Goal: Task Accomplishment & Management: Use online tool/utility

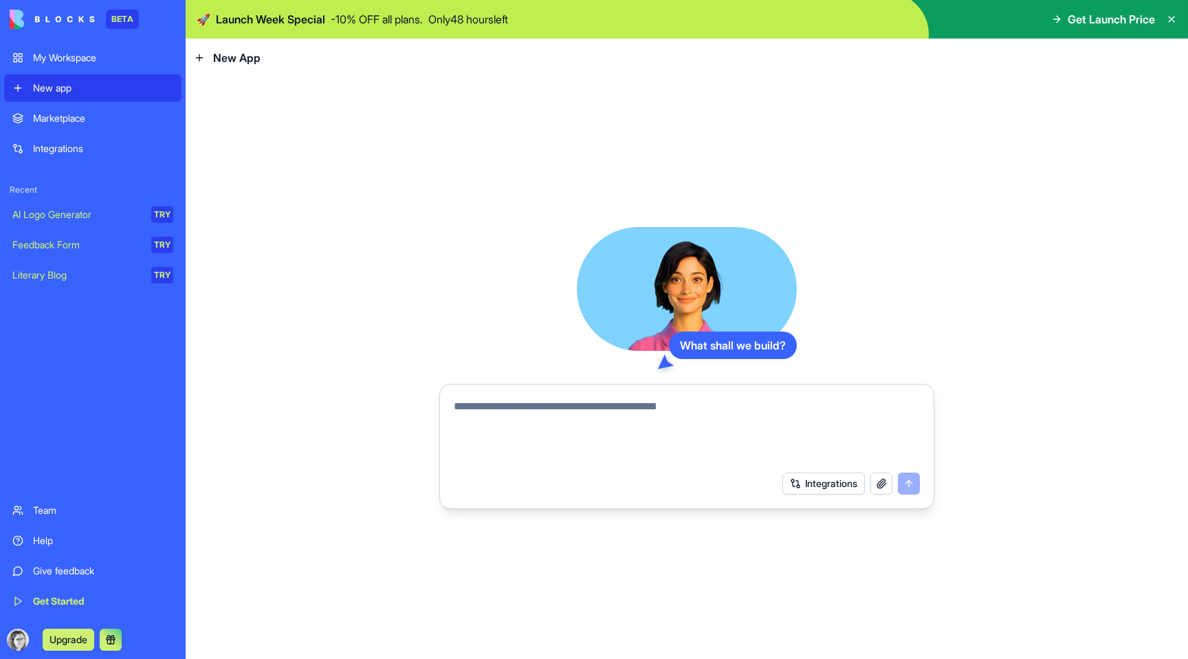
click at [612, 423] on textarea at bounding box center [687, 431] width 466 height 66
type textarea "*"
click at [117, 111] on div "Marketplace" at bounding box center [103, 118] width 140 height 14
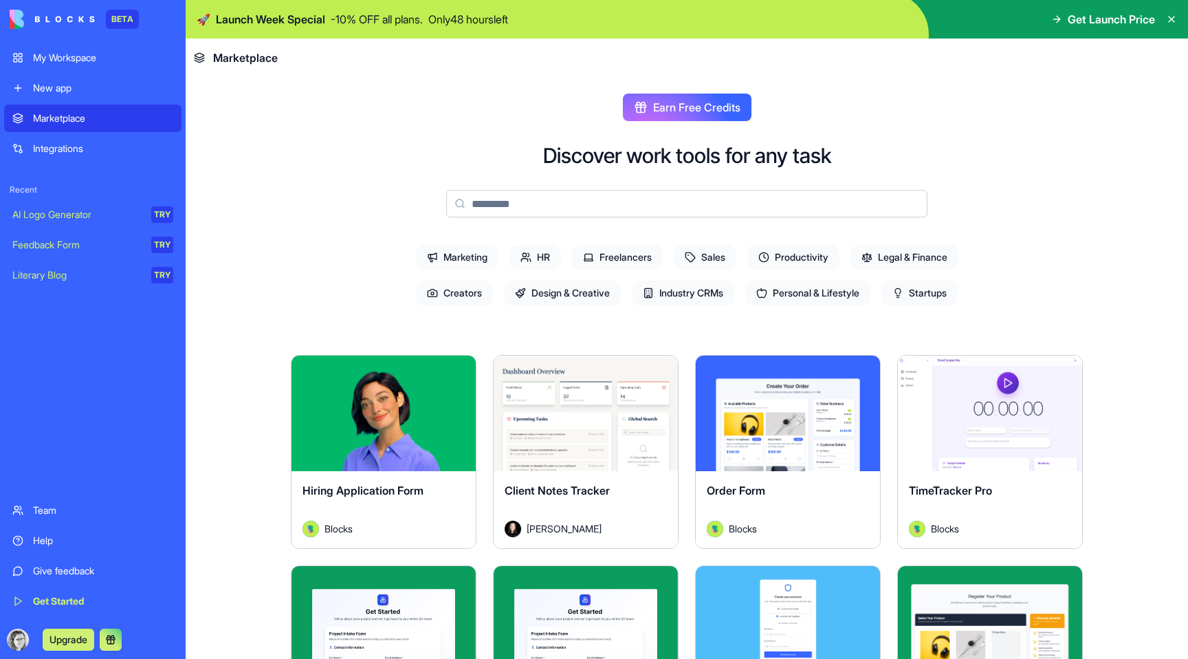
click at [85, 90] on div "New app" at bounding box center [103, 88] width 140 height 14
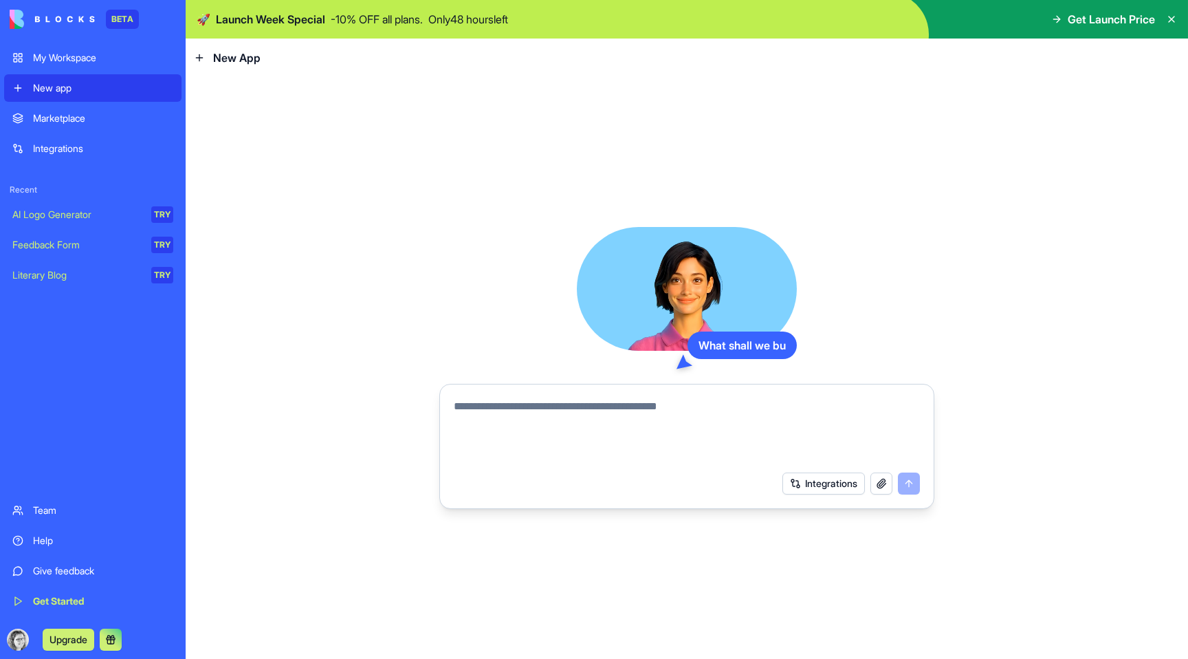
click at [532, 408] on textarea at bounding box center [687, 431] width 466 height 66
drag, startPoint x: 469, startPoint y: 406, endPoint x: 595, endPoint y: 409, distance: 126.5
click at [596, 410] on textarea "**********" at bounding box center [687, 431] width 466 height 66
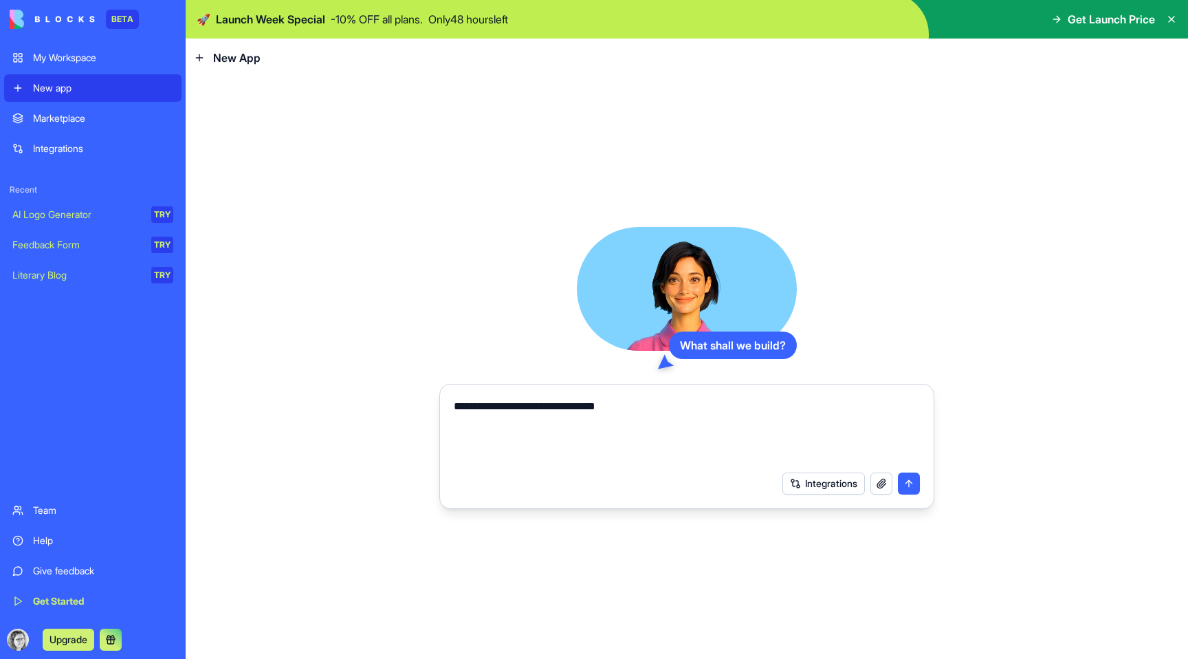
type textarea "**********"
click at [905, 485] on button "submit" at bounding box center [909, 483] width 22 height 22
click at [758, 439] on textarea "**********" at bounding box center [687, 431] width 466 height 66
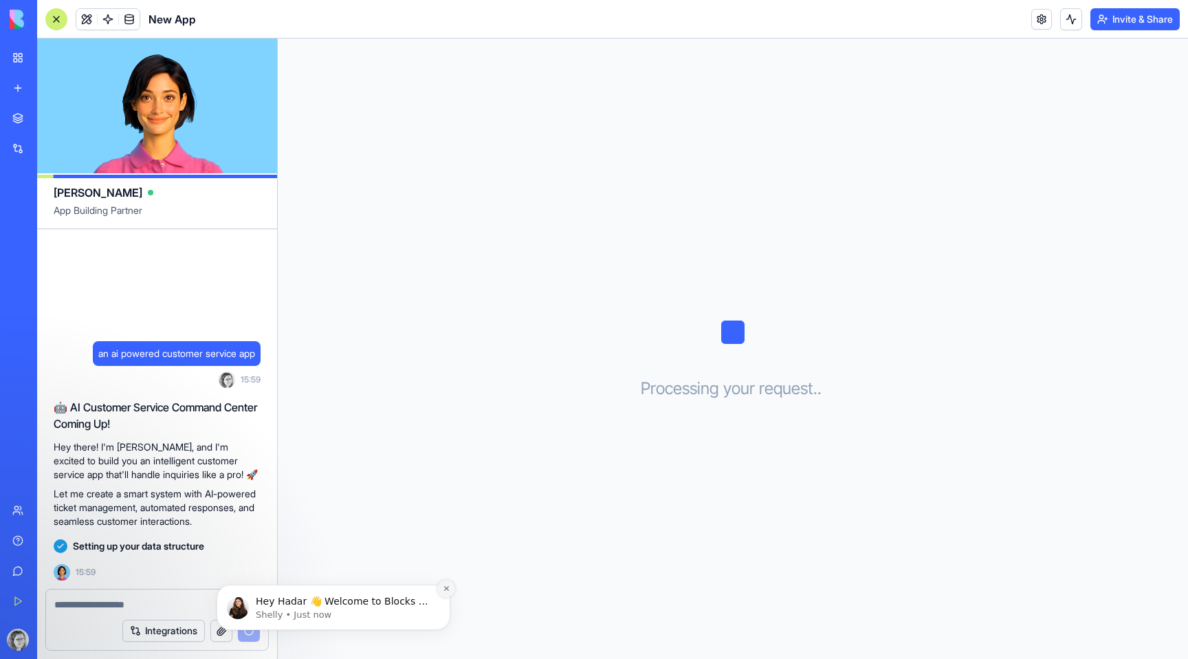
click at [448, 590] on icon "Dismiss notification" at bounding box center [445, 588] width 5 height 5
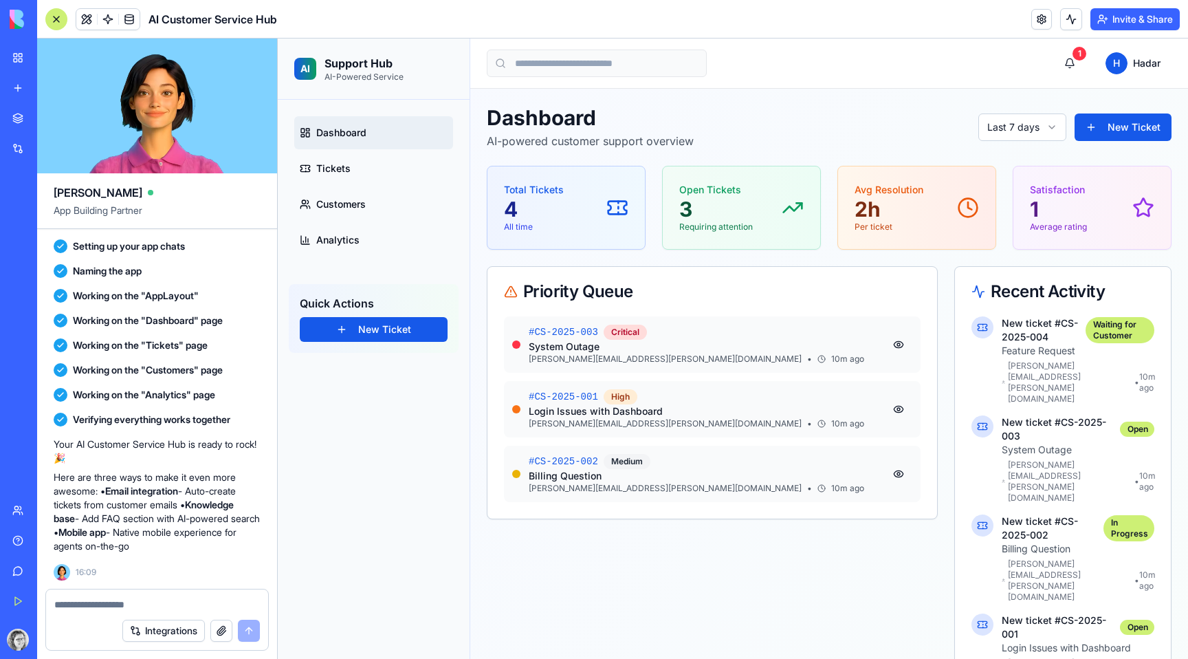
click at [1133, 132] on button "New Ticket" at bounding box center [1123, 127] width 97 height 28
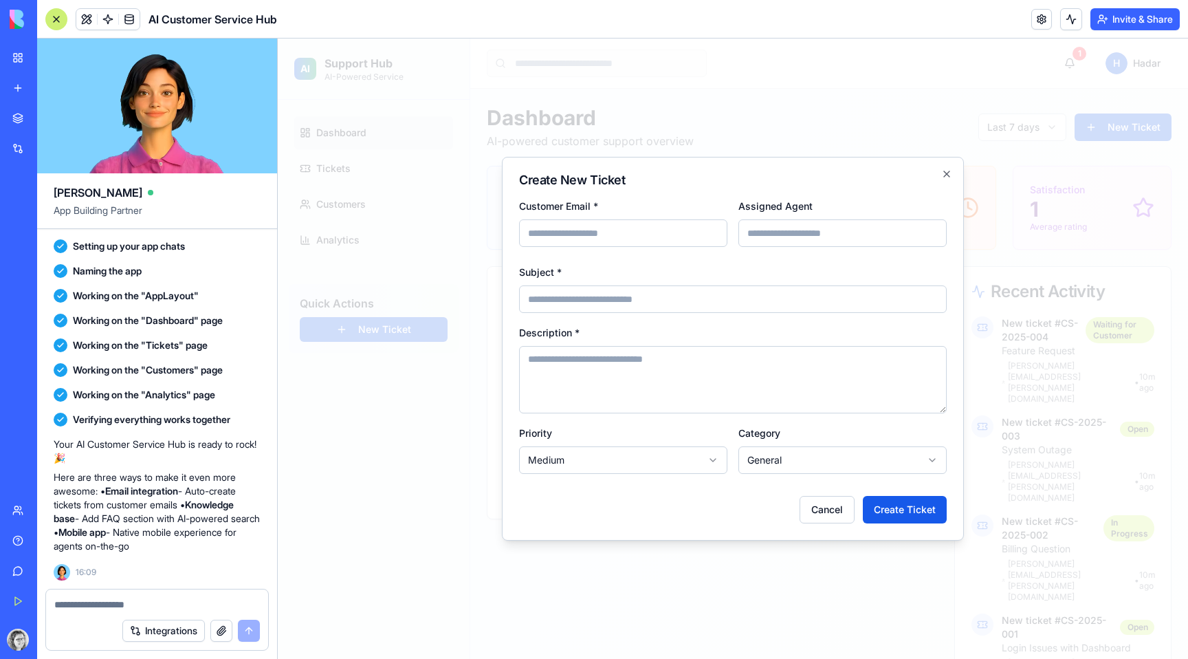
click at [917, 228] on input "Assigned Agent" at bounding box center [842, 233] width 208 height 28
click at [917, 199] on div "Assigned Agent" at bounding box center [842, 224] width 208 height 55
click at [946, 175] on icon "button" at bounding box center [946, 173] width 11 height 11
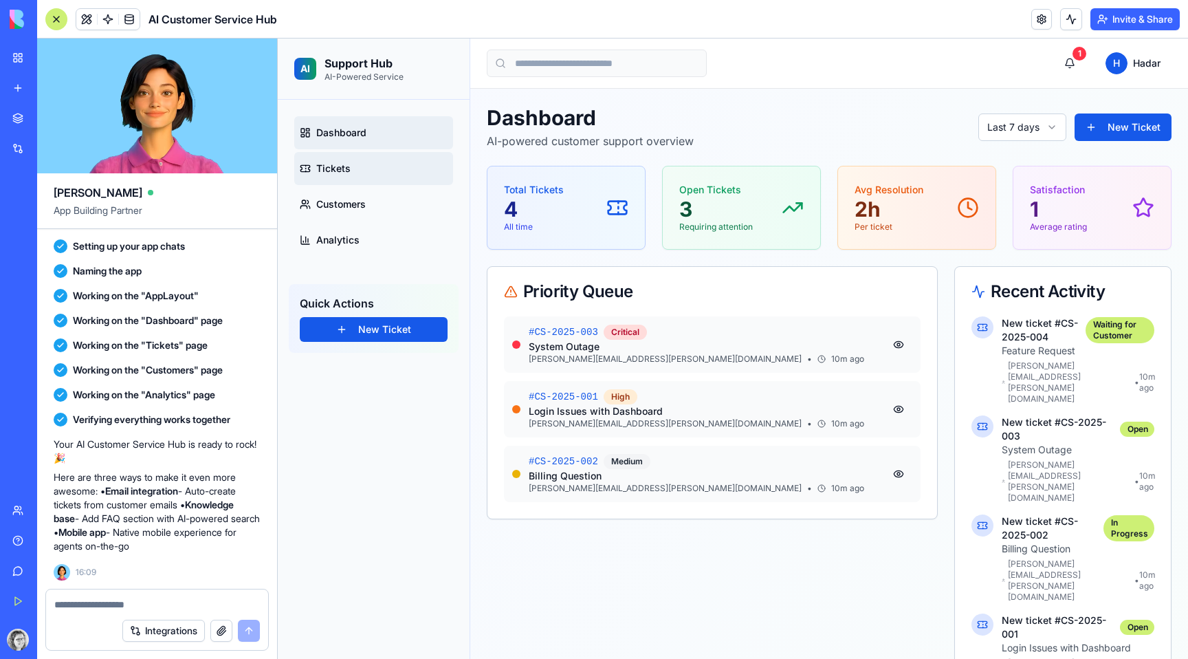
click at [338, 168] on span "Tickets" at bounding box center [333, 169] width 34 height 14
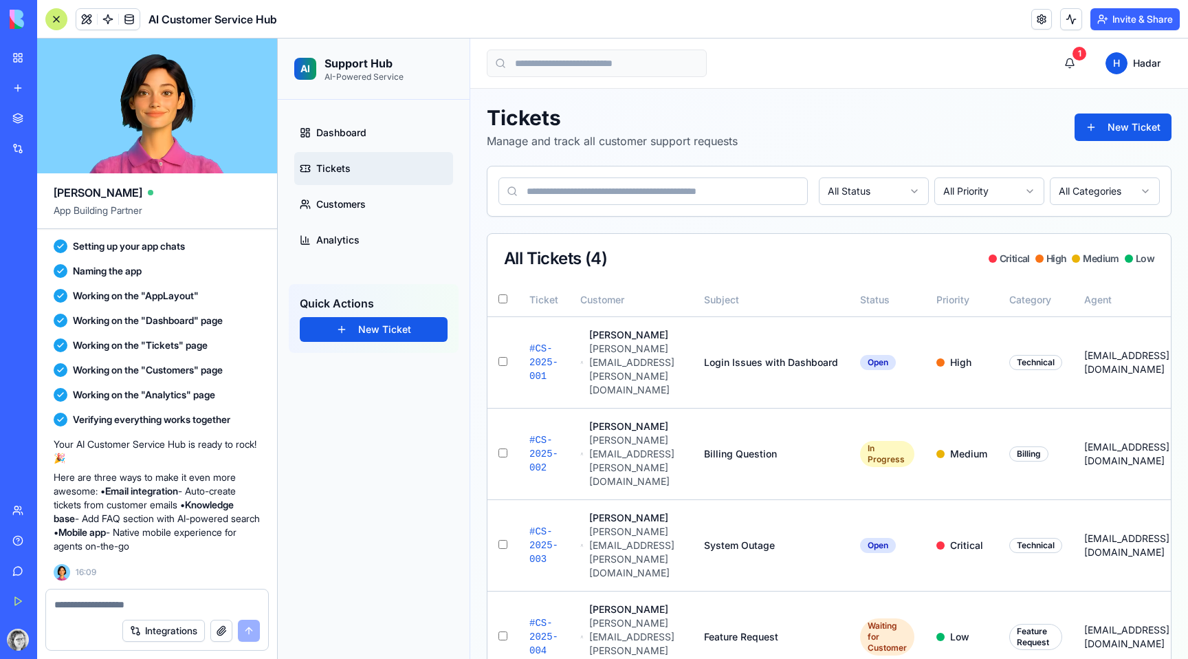
click at [853, 199] on html "AI Support Hub AI-Powered Service Dashboard Tickets Customers Analytics Quick A…" at bounding box center [733, 369] width 910 height 661
click at [981, 192] on html "AI Support Hub AI-Powered Service Dashboard Tickets Customers Analytics Quick A…" at bounding box center [733, 369] width 910 height 661
click at [989, 188] on html "AI Support Hub AI-Powered Service Dashboard Tickets Customers Analytics Quick A…" at bounding box center [733, 369] width 910 height 661
click at [1080, 195] on html "AI Support Hub AI-Powered Service Dashboard Tickets Customers Analytics Quick A…" at bounding box center [733, 369] width 910 height 661
click at [1104, 193] on html "AI Support Hub AI-Powered Service Dashboard Tickets Customers Analytics Quick A…" at bounding box center [733, 369] width 910 height 661
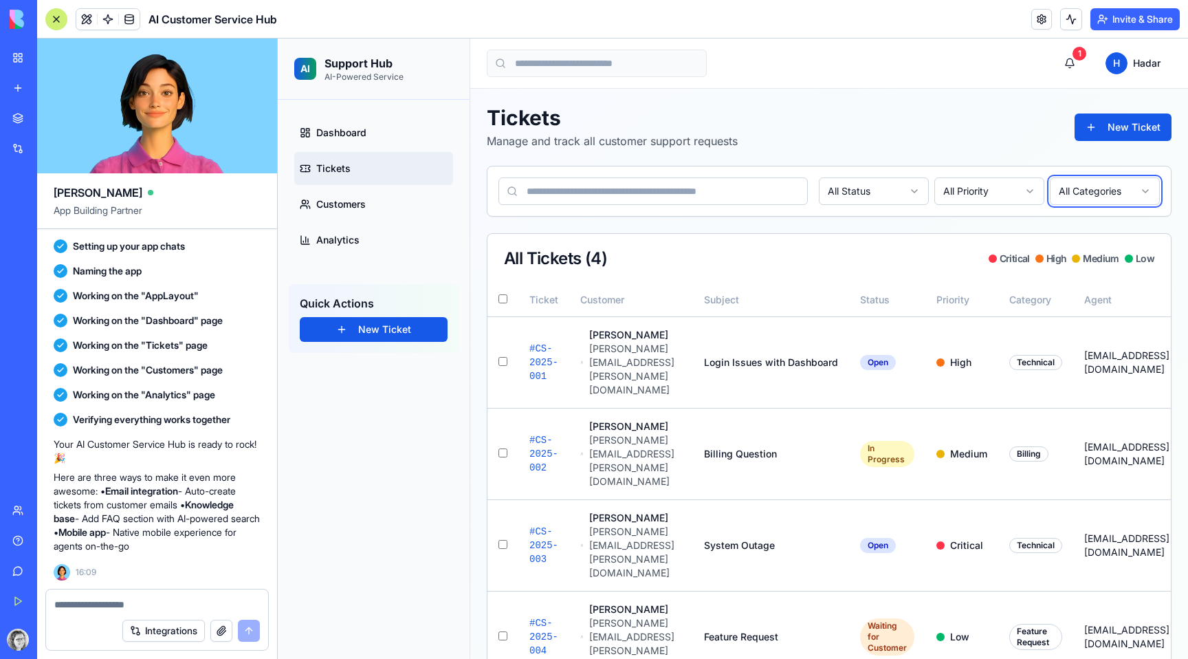
click at [940, 130] on html "AI Support Hub AI-Powered Service Dashboard Tickets Customers Analytics Quick A…" at bounding box center [733, 369] width 910 height 661
click at [891, 131] on div "Tickets Manage and track all customer support requests New Ticket" at bounding box center [829, 127] width 685 height 44
click at [1066, 63] on button "1" at bounding box center [1070, 64] width 28 height 28
click at [673, 184] on input at bounding box center [653, 191] width 309 height 28
click at [800, 121] on div "Tickets Manage and track all customer support requests New Ticket" at bounding box center [829, 127] width 685 height 44
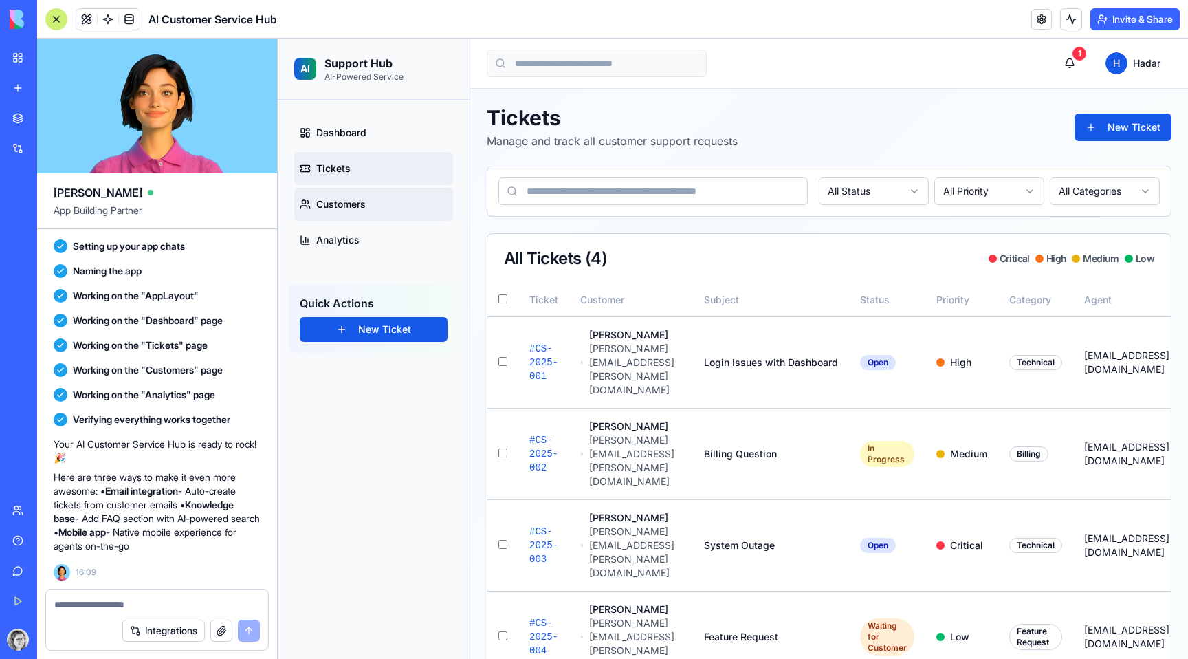
click at [366, 210] on link "Customers" at bounding box center [373, 204] width 159 height 33
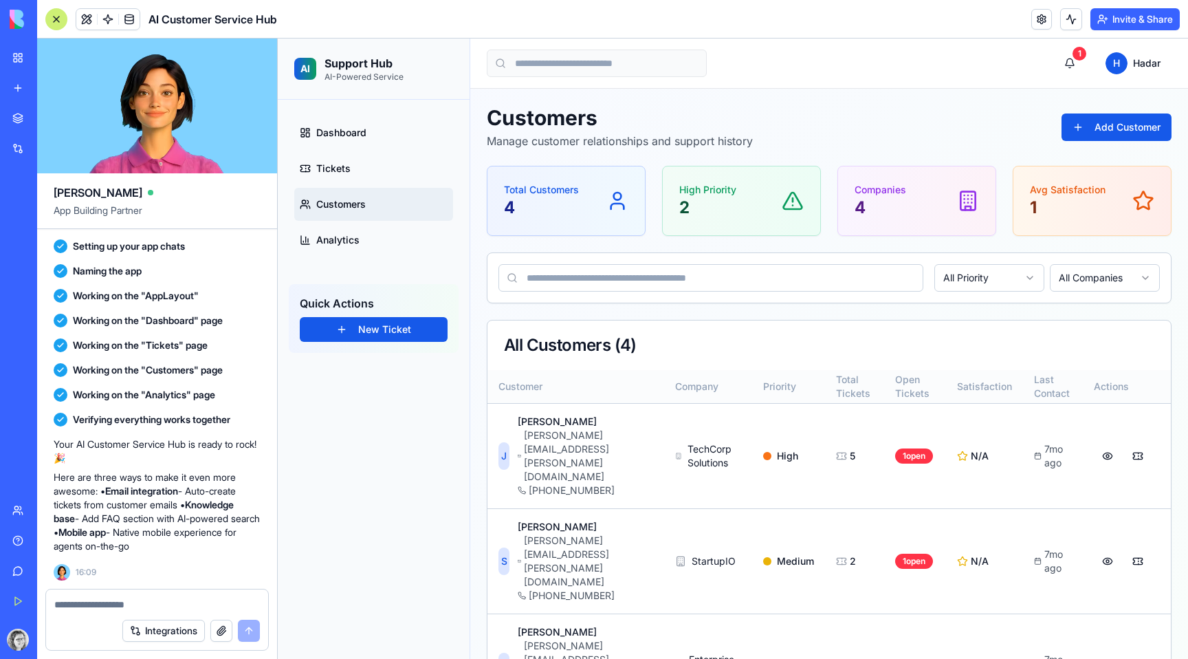
scroll to position [17, 0]
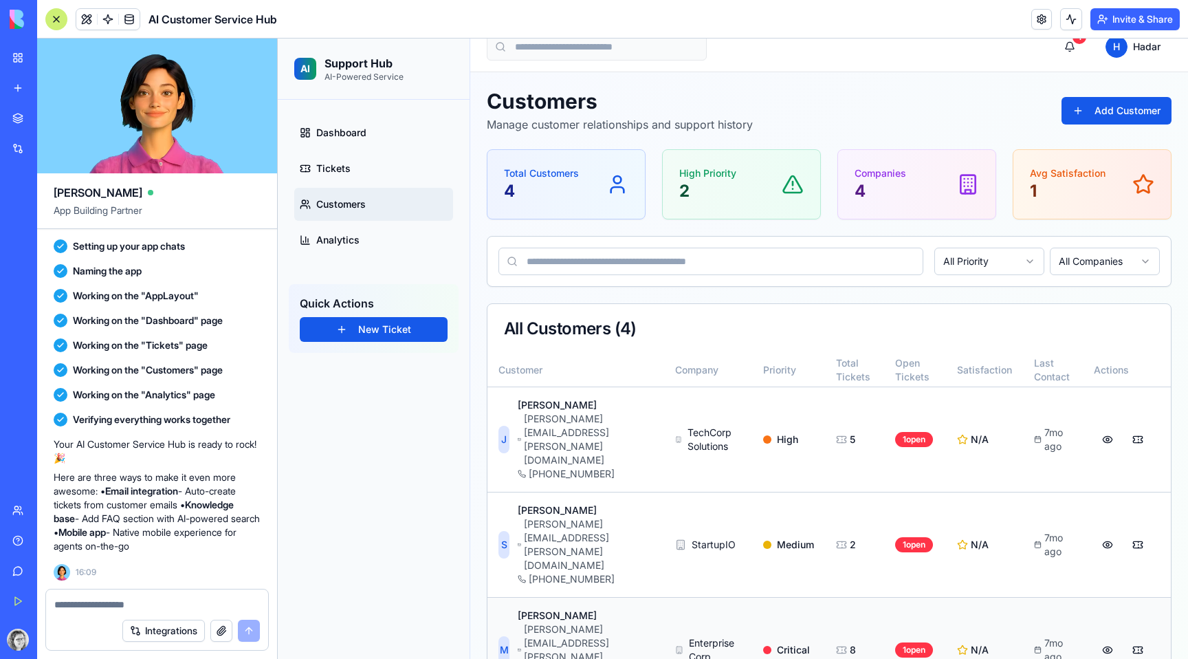
click at [664, 597] on td "M [PERSON_NAME] [PERSON_NAME][EMAIL_ADDRESS][PERSON_NAME][DOMAIN_NAME] [PHONE_N…" at bounding box center [576, 649] width 177 height 105
click at [509, 643] on span "M" at bounding box center [504, 650] width 9 height 14
click at [653, 622] on div "[PERSON_NAME][EMAIL_ADDRESS][PERSON_NAME][DOMAIN_NAME]" at bounding box center [585, 649] width 135 height 55
click at [1141, 637] on button at bounding box center [1138, 649] width 28 height 25
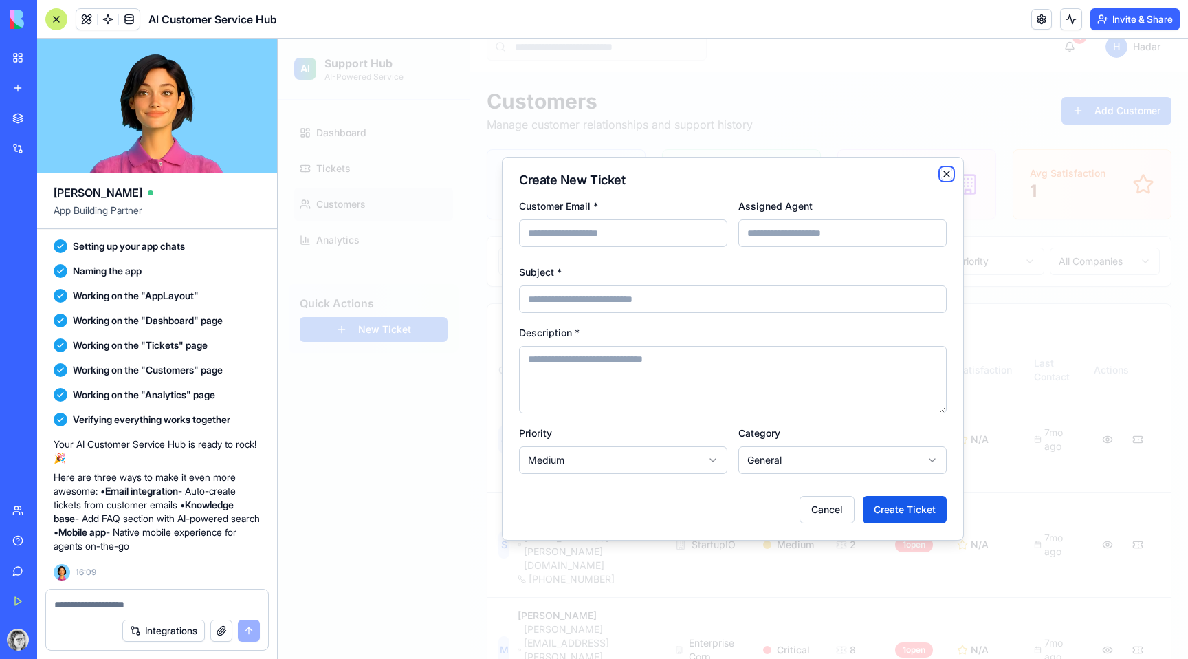
click at [952, 179] on icon "button" at bounding box center [946, 173] width 11 height 11
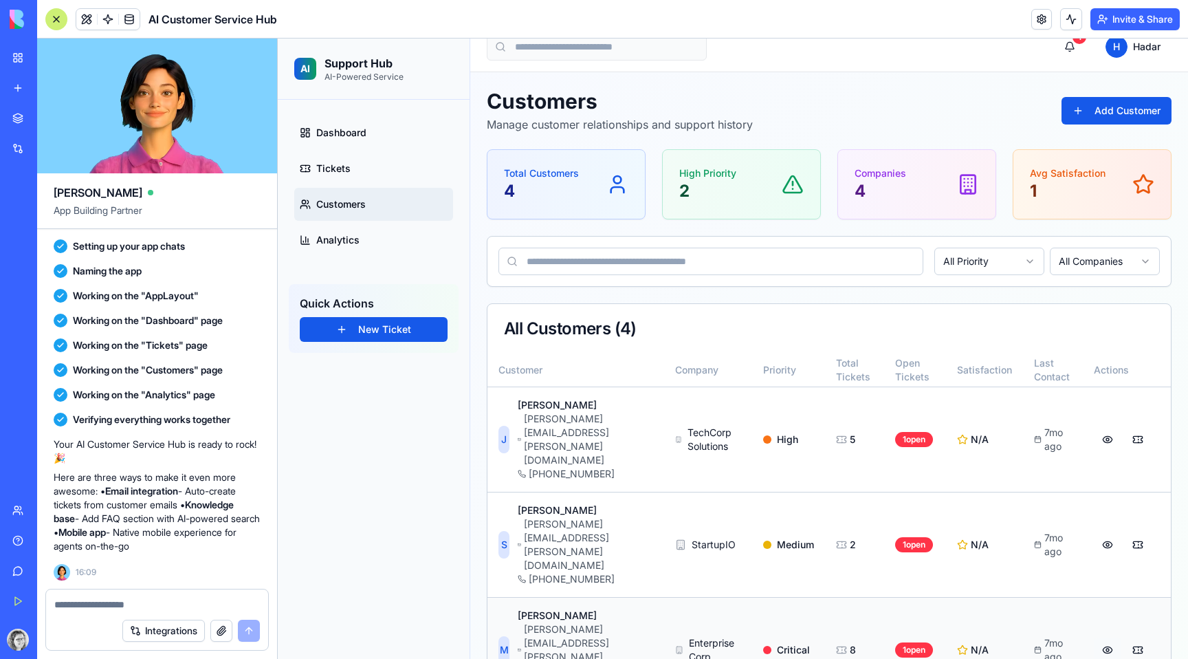
click at [1110, 637] on button at bounding box center [1108, 649] width 28 height 25
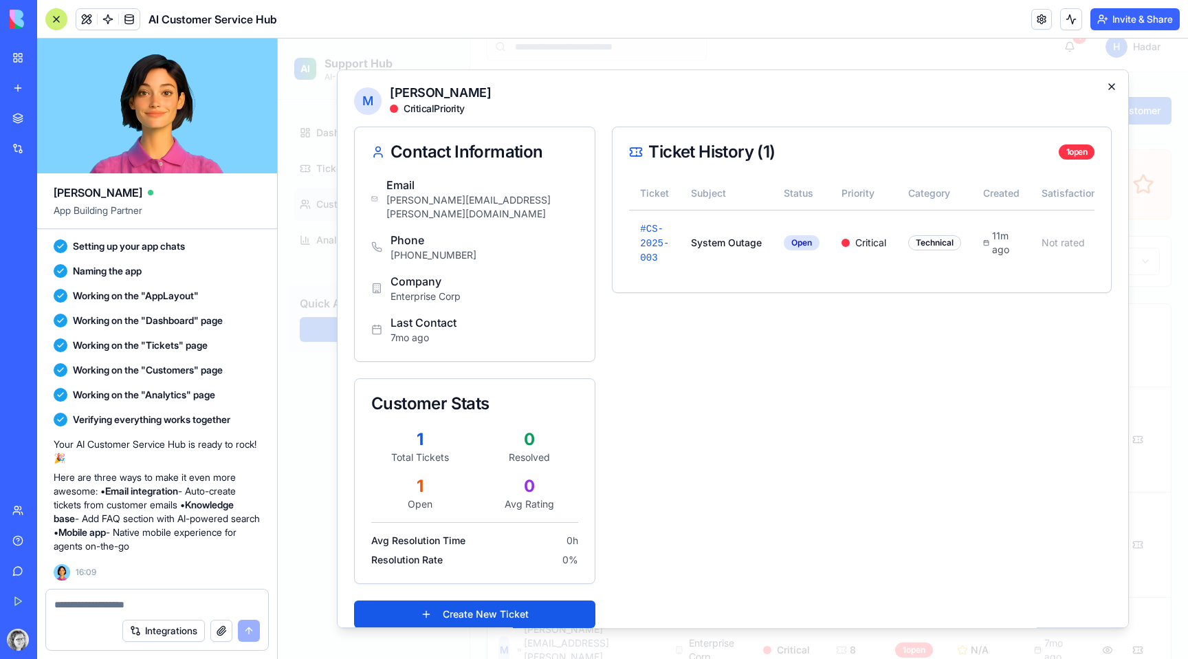
click at [1113, 82] on icon "button" at bounding box center [1111, 86] width 11 height 11
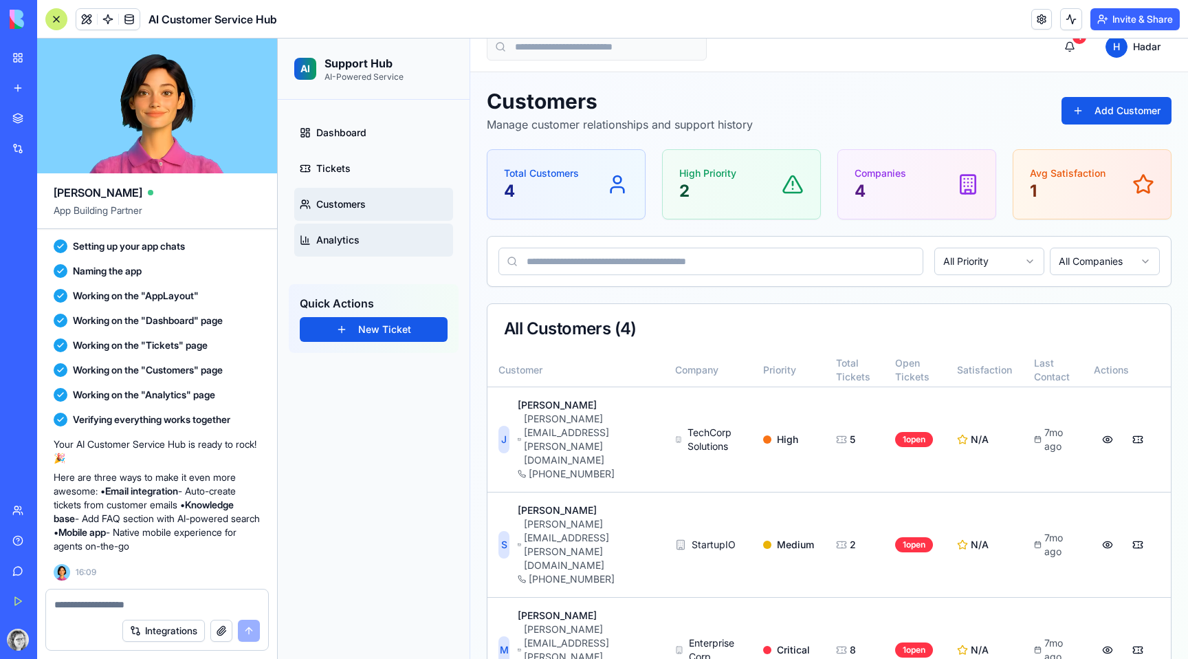
click at [386, 237] on link "Analytics" at bounding box center [373, 239] width 159 height 33
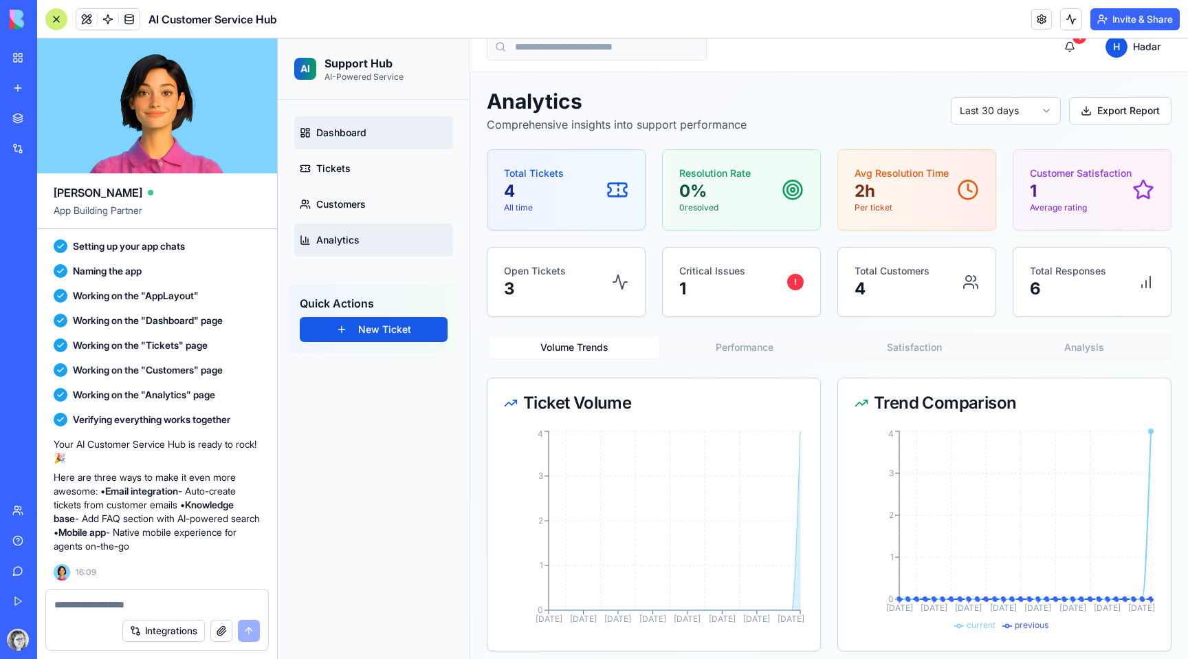
click at [386, 137] on link "Dashboard" at bounding box center [373, 132] width 159 height 33
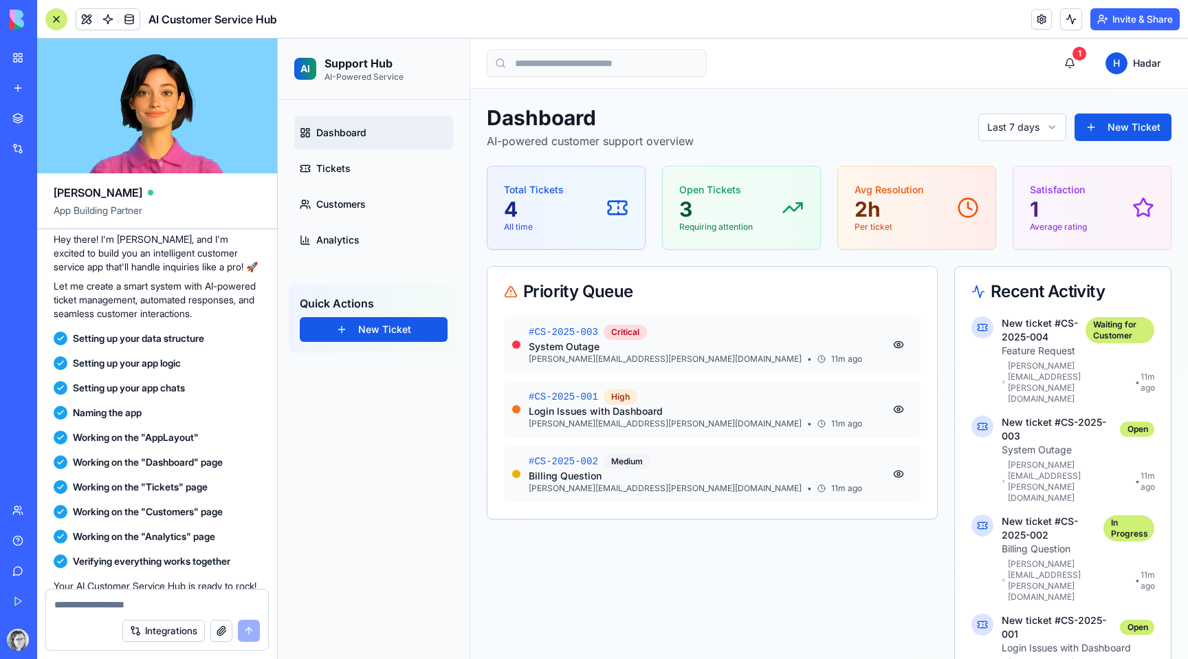
scroll to position [273, 0]
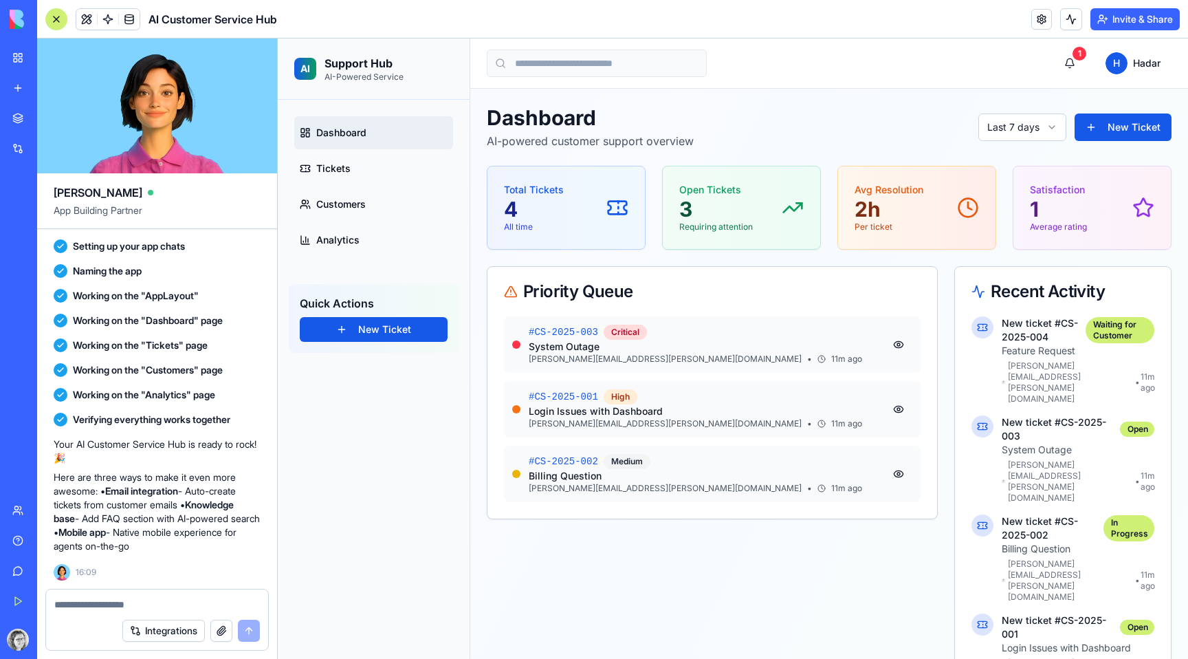
click at [144, 632] on button "Integrations" at bounding box center [163, 631] width 83 height 22
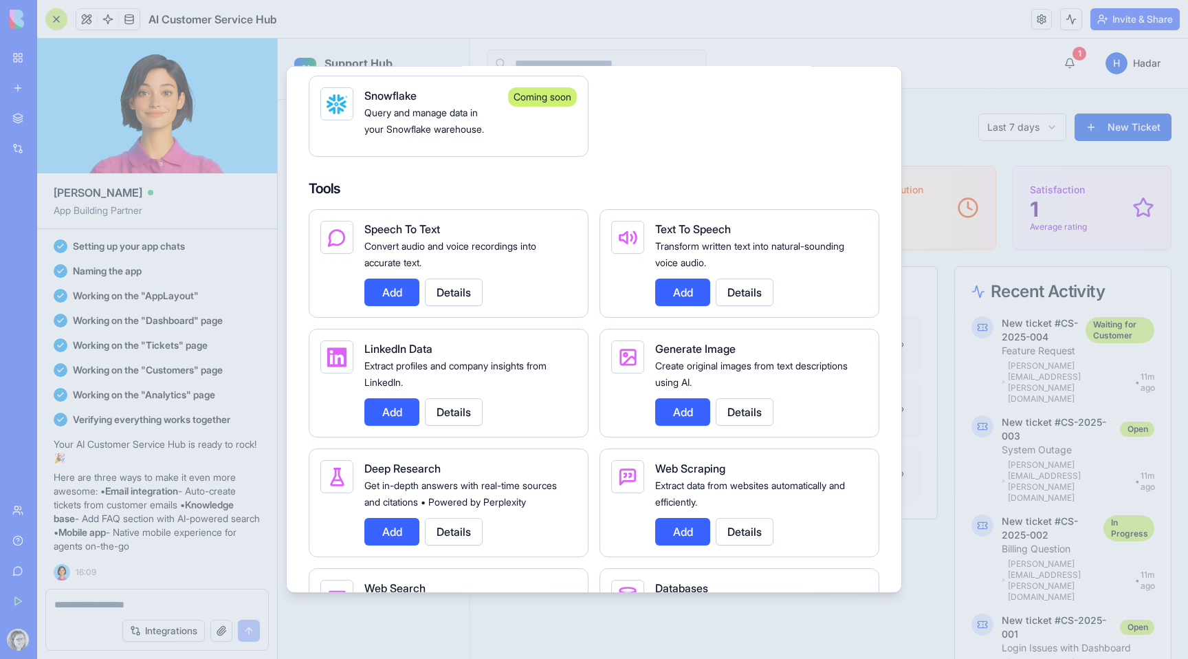
scroll to position [1385, 0]
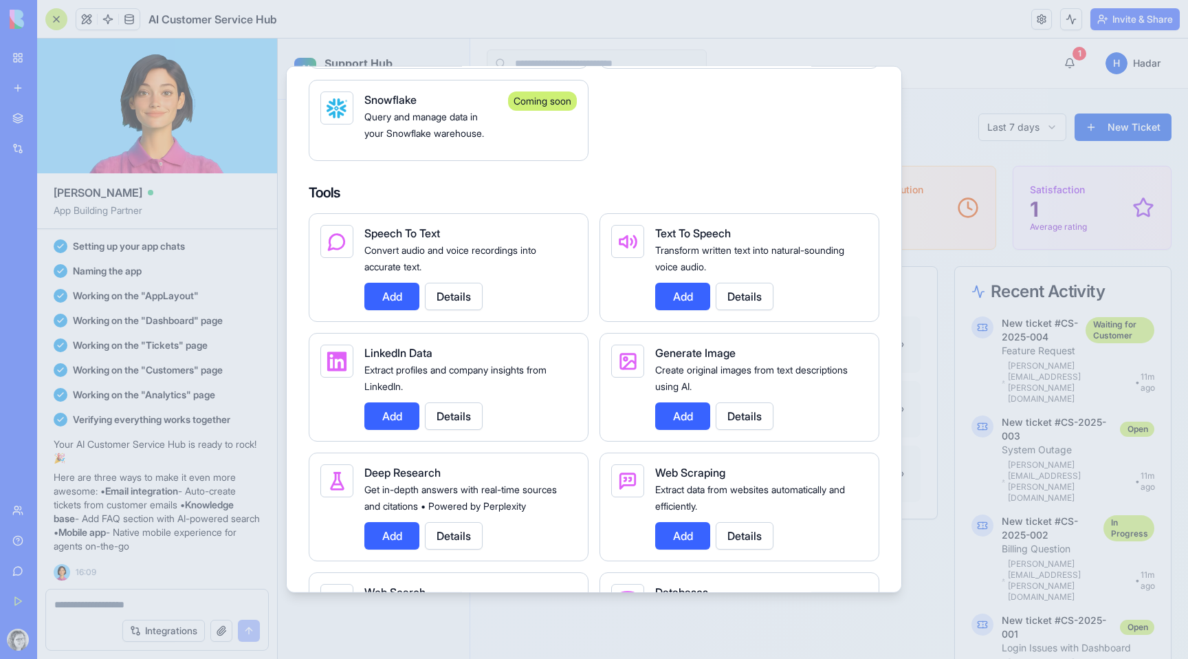
click at [396, 304] on button "Add" at bounding box center [391, 297] width 55 height 28
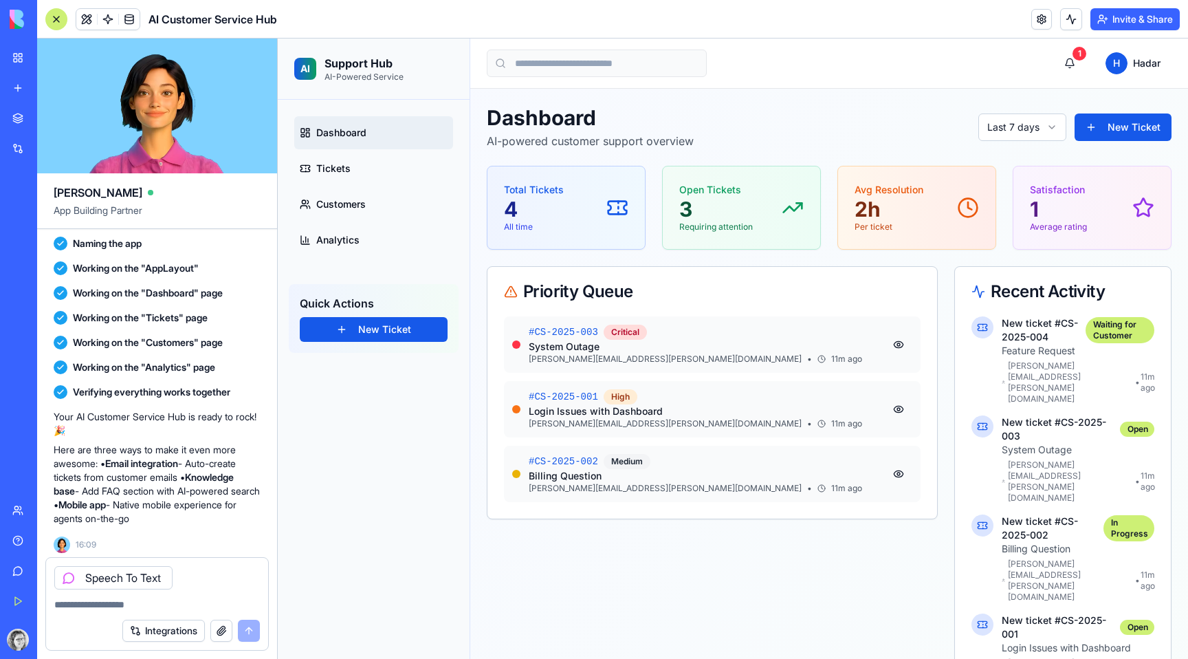
click at [163, 600] on textarea at bounding box center [157, 605] width 206 height 14
type textarea "**********"
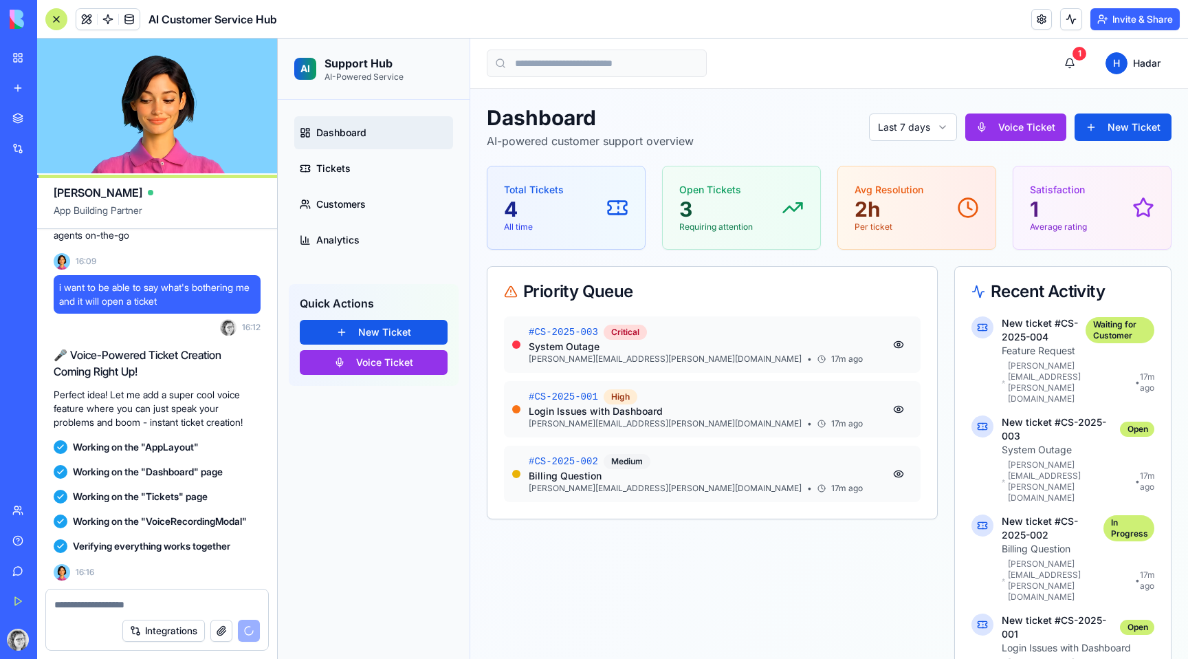
scroll to position [864, 0]
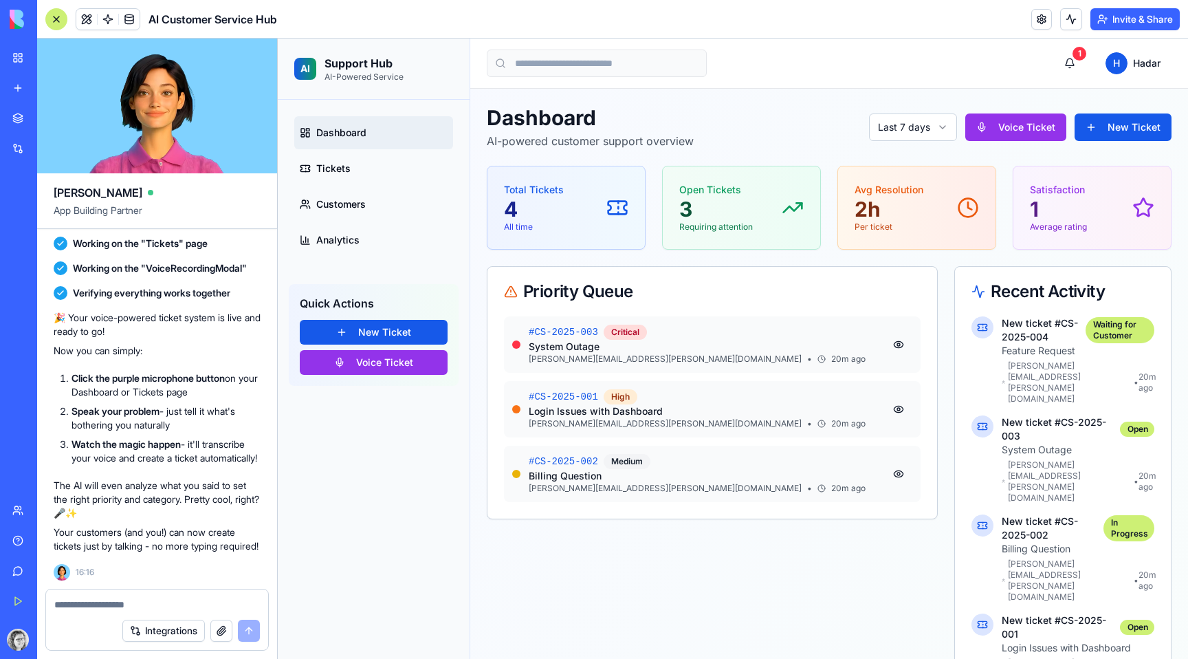
click at [804, 32] on header "AI Customer Service Hub Invite & Share" at bounding box center [612, 19] width 1151 height 39
click at [397, 360] on button "Voice Ticket" at bounding box center [374, 362] width 148 height 25
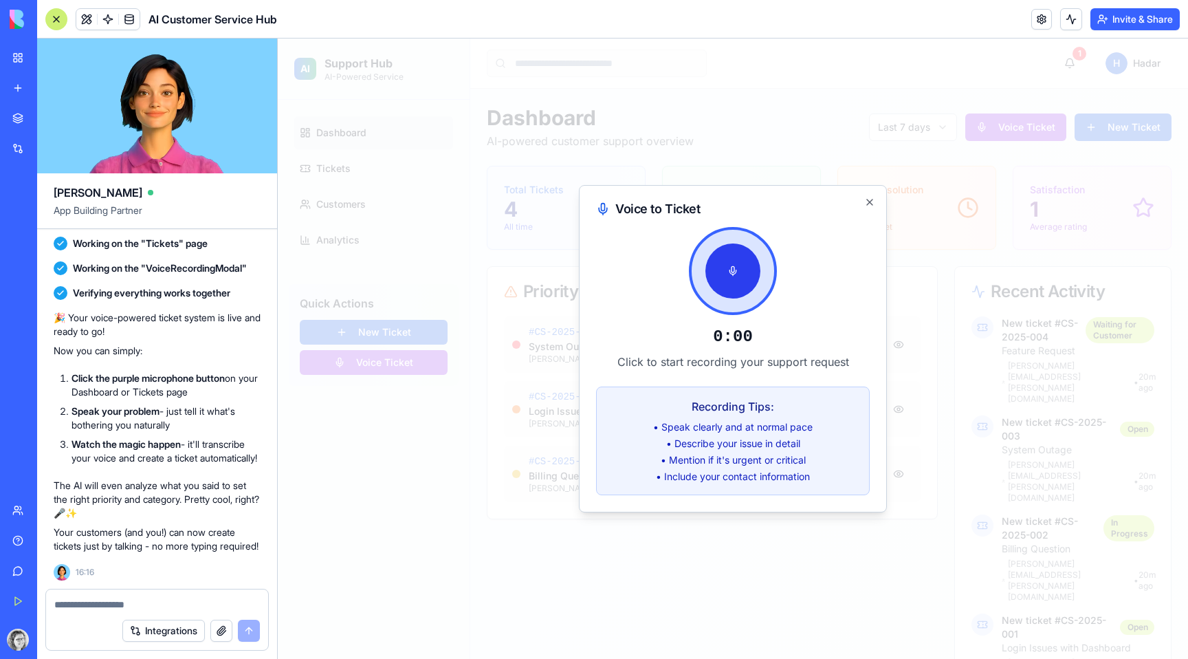
click at [738, 272] on button at bounding box center [732, 270] width 55 height 55
click at [727, 274] on button at bounding box center [732, 270] width 55 height 55
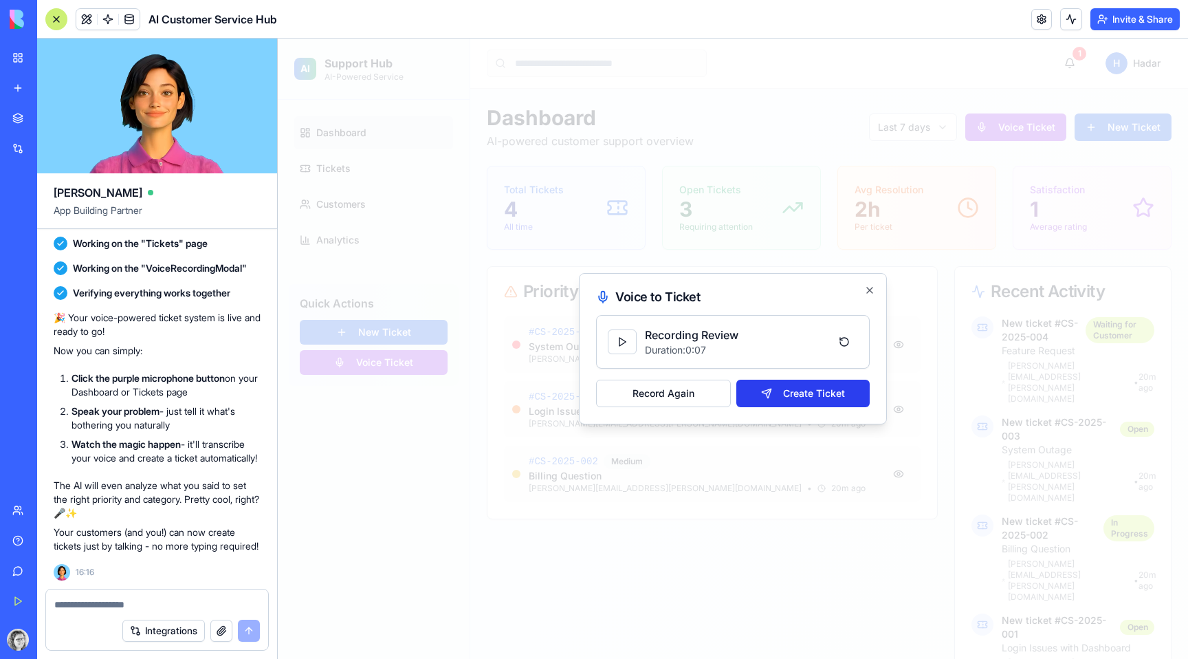
click at [792, 397] on button "Create Ticket" at bounding box center [802, 394] width 133 height 28
click at [681, 401] on button "Record Again" at bounding box center [663, 394] width 135 height 28
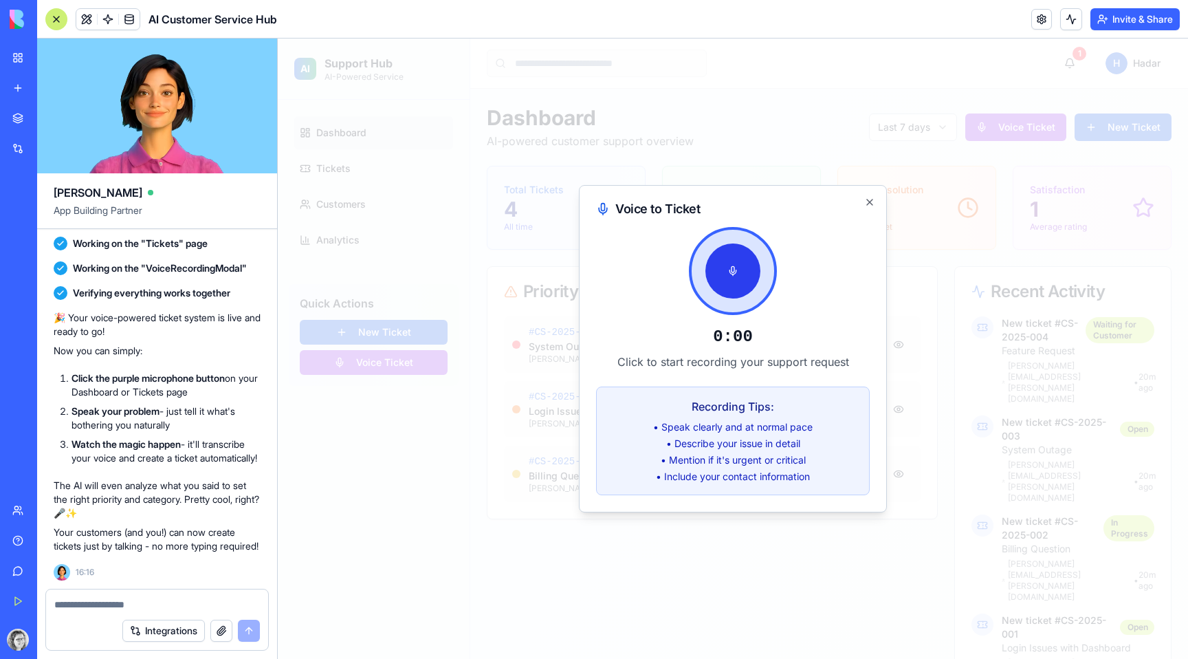
click at [734, 275] on button at bounding box center [732, 270] width 55 height 55
click at [727, 276] on button at bounding box center [732, 270] width 55 height 55
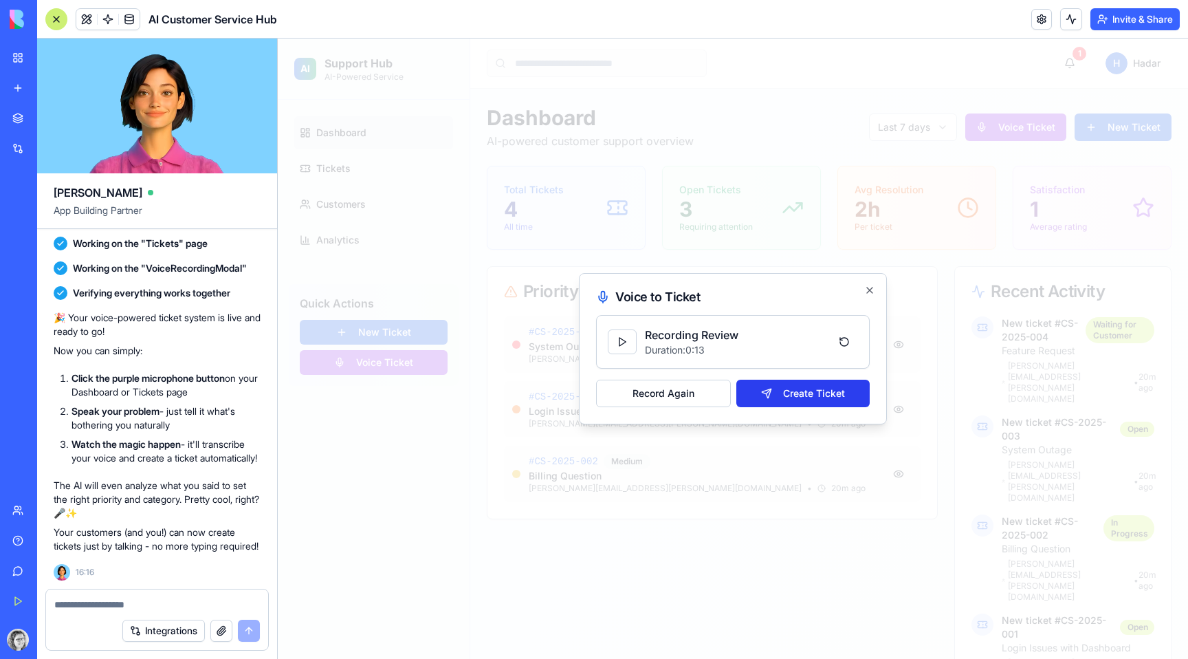
click at [776, 389] on button "Create Ticket" at bounding box center [802, 394] width 133 height 28
click at [842, 390] on button "Create Ticket" at bounding box center [802, 394] width 133 height 28
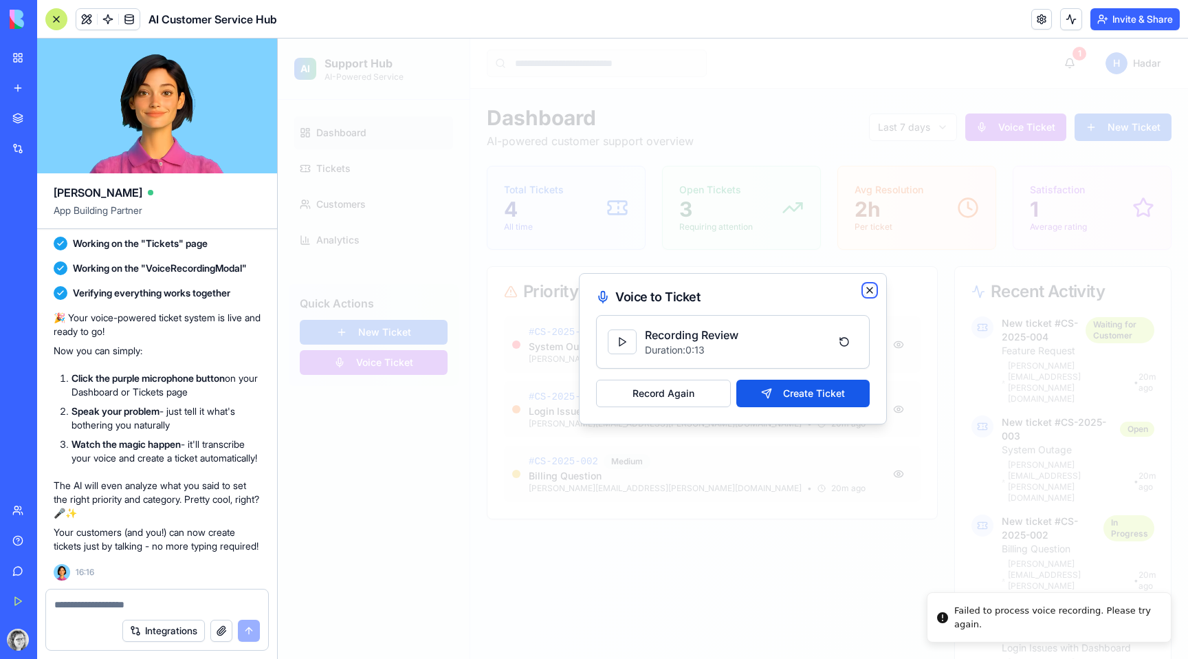
click at [869, 289] on icon "button" at bounding box center [870, 290] width 6 height 6
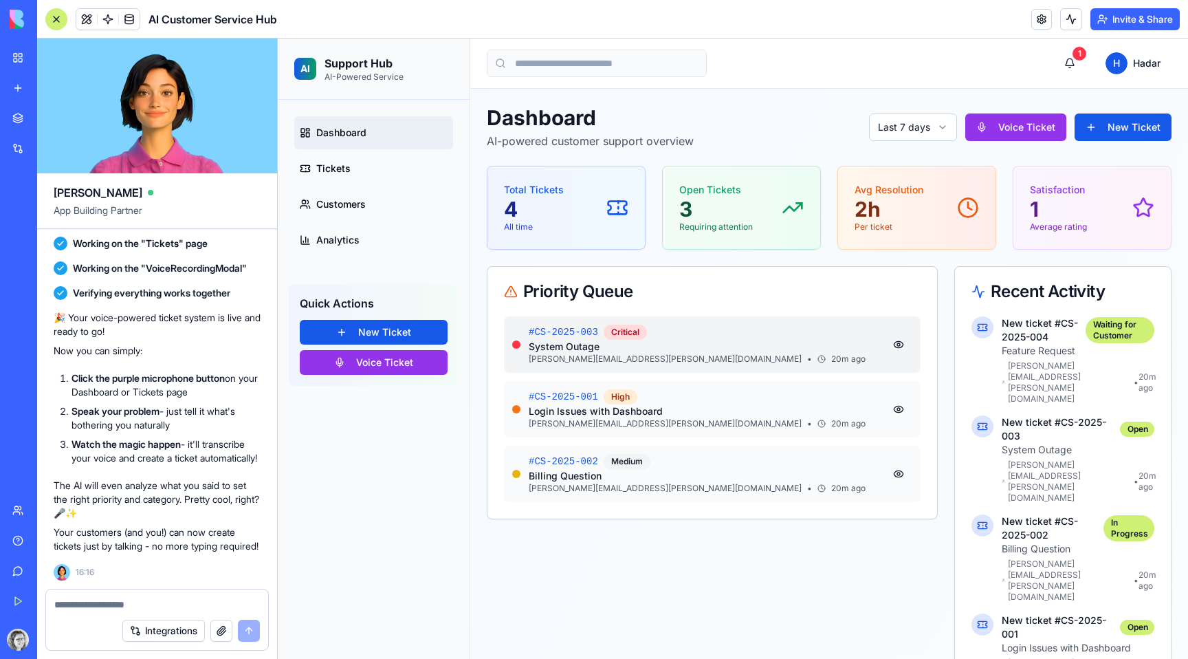
click at [762, 341] on p "System Outage" at bounding box center [707, 347] width 356 height 14
click at [897, 348] on button at bounding box center [899, 344] width 28 height 25
click at [771, 461] on div "# CS-2025-002 Medium" at bounding box center [707, 461] width 356 height 15
click at [620, 208] on icon at bounding box center [617, 208] width 22 height 22
click at [798, 31] on header "AI Customer Service Hub Invite & Share" at bounding box center [612, 19] width 1151 height 39
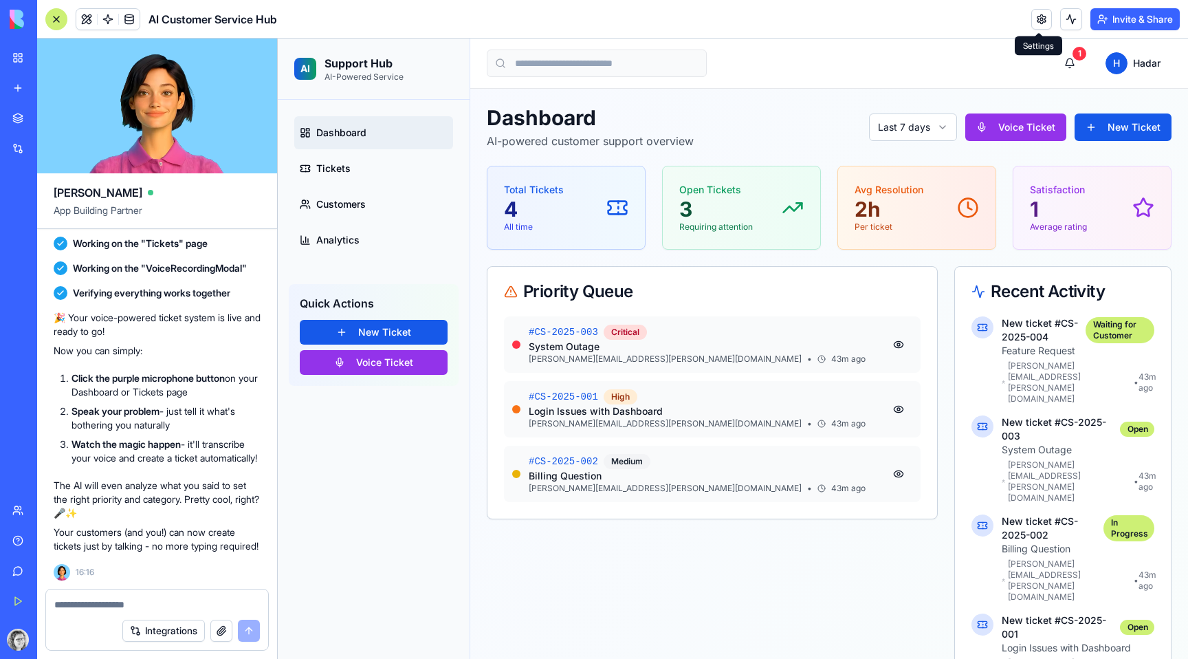
click at [768, 182] on div "Open Tickets 3 Requiring attention" at bounding box center [741, 207] width 157 height 83
click at [979, 72] on div "1 H Hadar" at bounding box center [829, 64] width 685 height 28
click at [1036, 19] on link at bounding box center [1041, 19] width 21 height 21
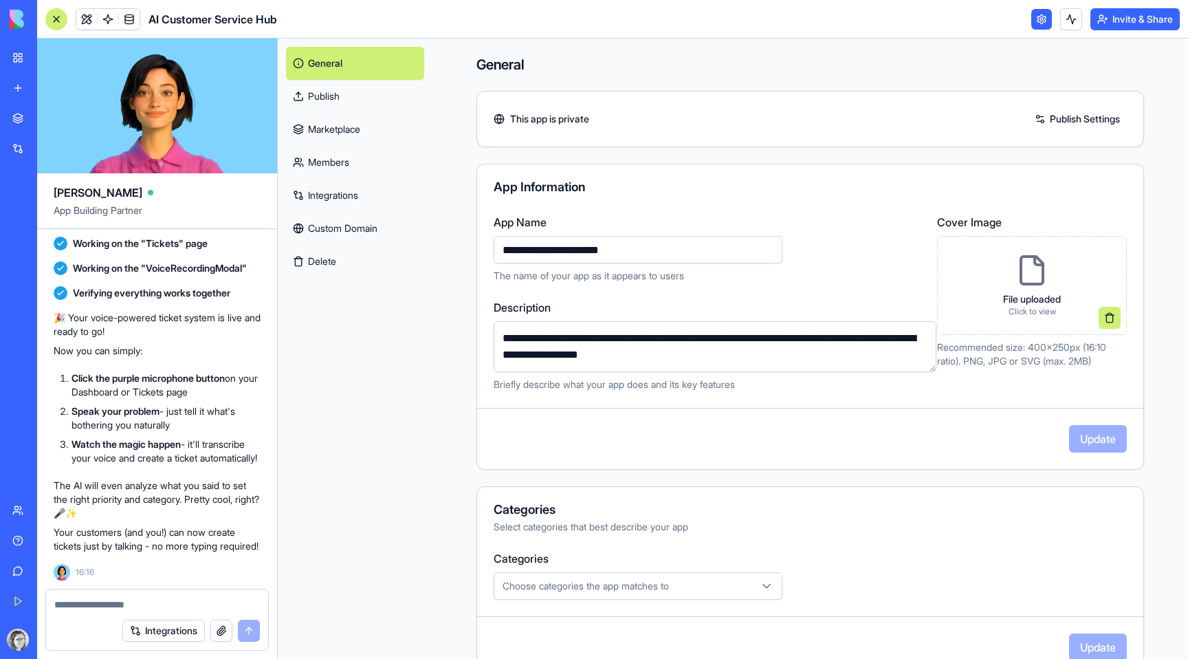
click at [1040, 22] on link at bounding box center [1041, 19] width 21 height 21
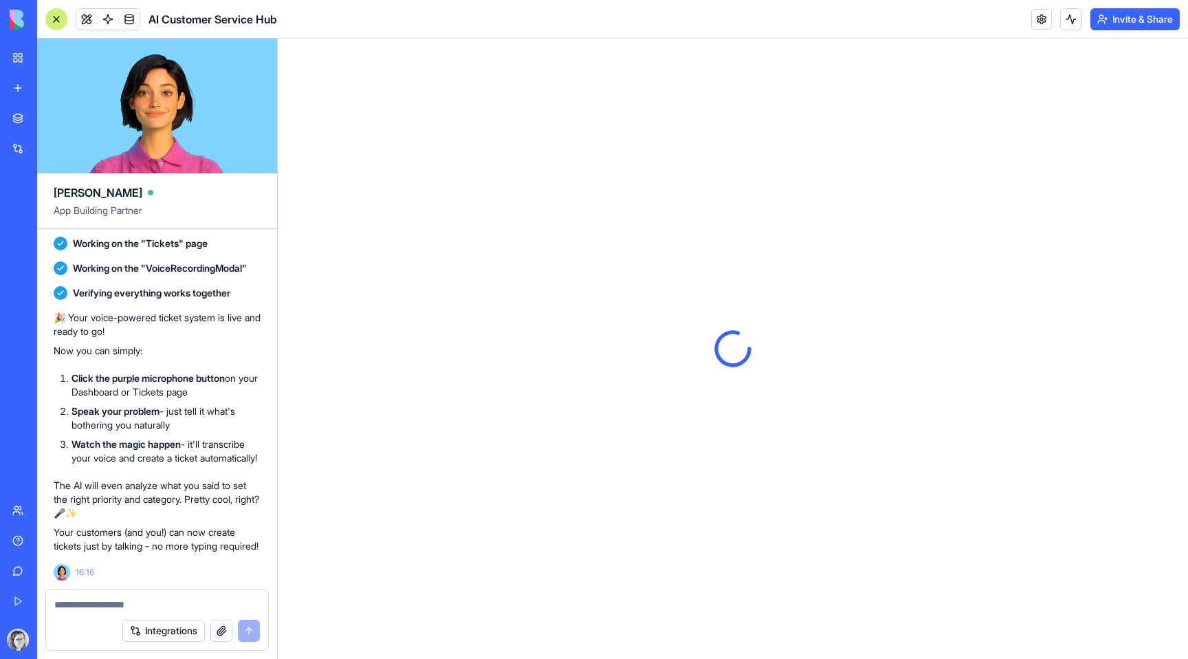
click at [1040, 22] on link at bounding box center [1041, 19] width 21 height 21
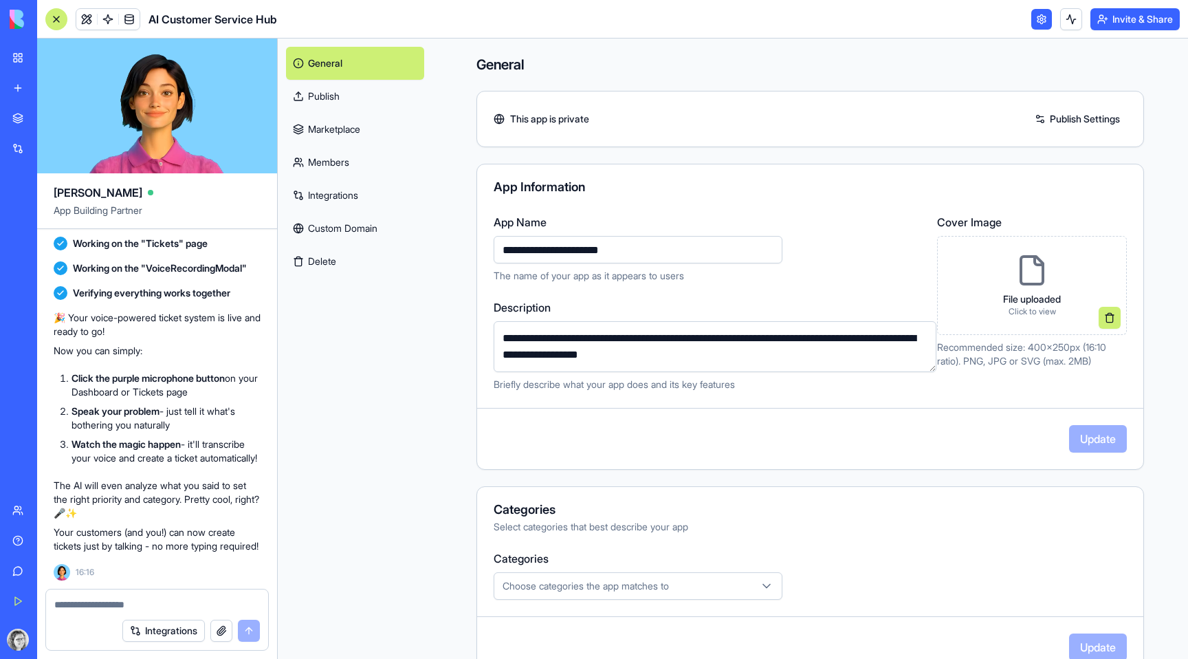
click at [339, 99] on link "Publish" at bounding box center [355, 96] width 138 height 33
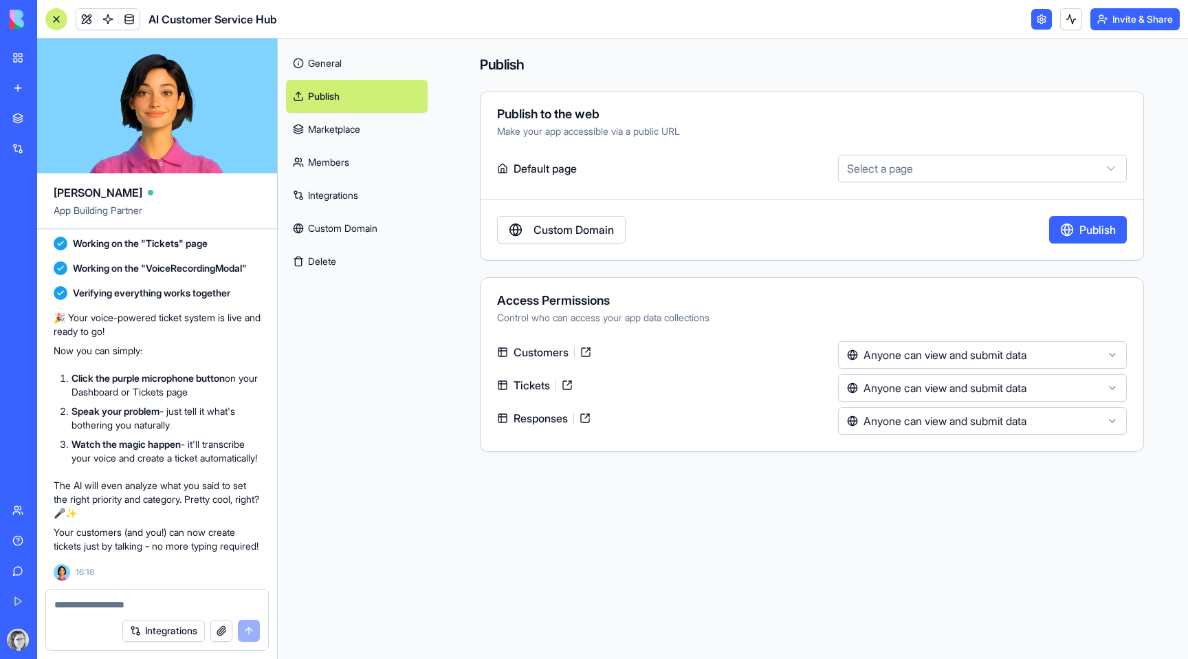
click at [332, 125] on link "Marketplace" at bounding box center [357, 129] width 142 height 33
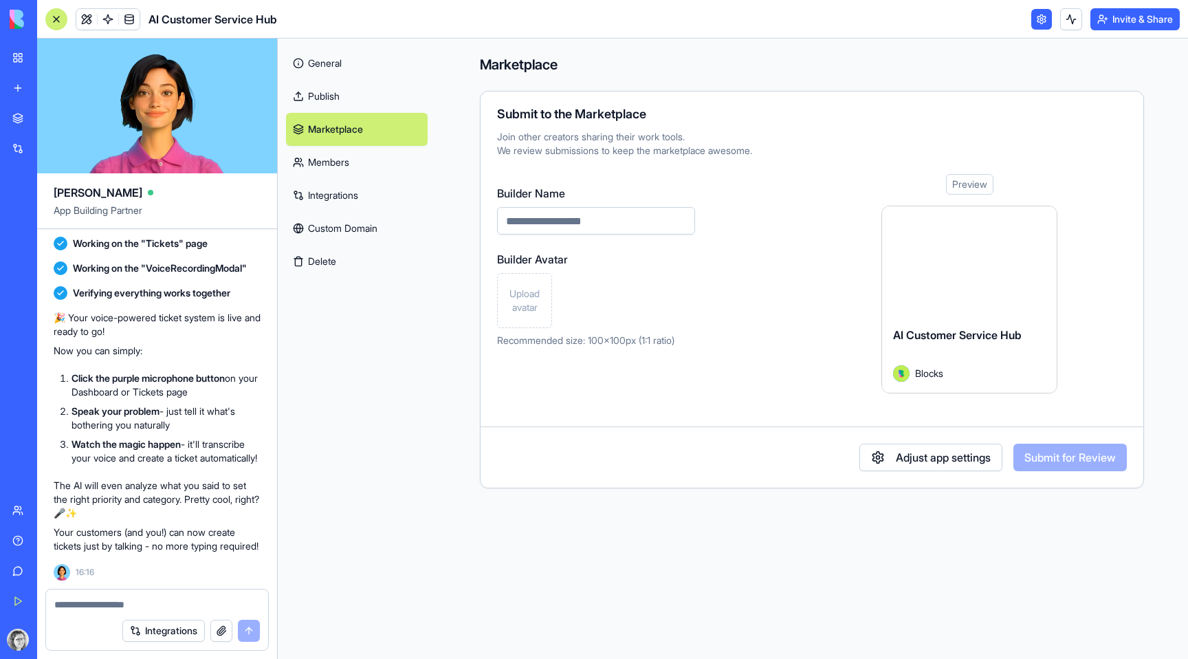
click at [339, 155] on link "Members" at bounding box center [357, 162] width 142 height 33
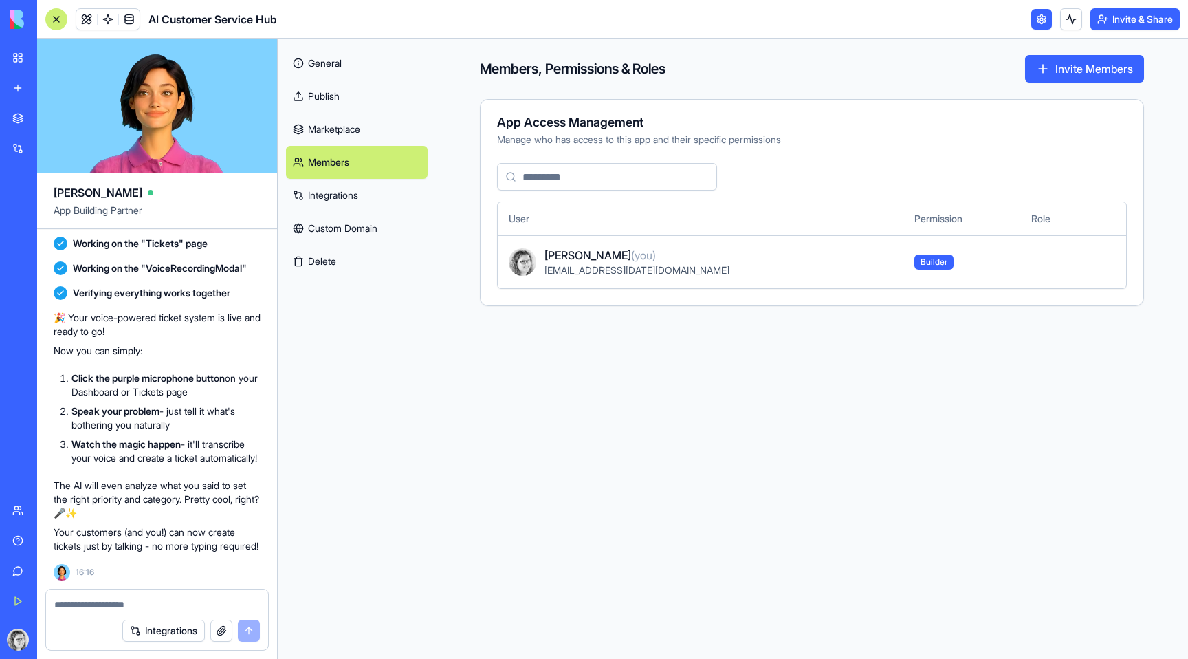
click at [386, 206] on link "Integrations" at bounding box center [357, 195] width 142 height 33
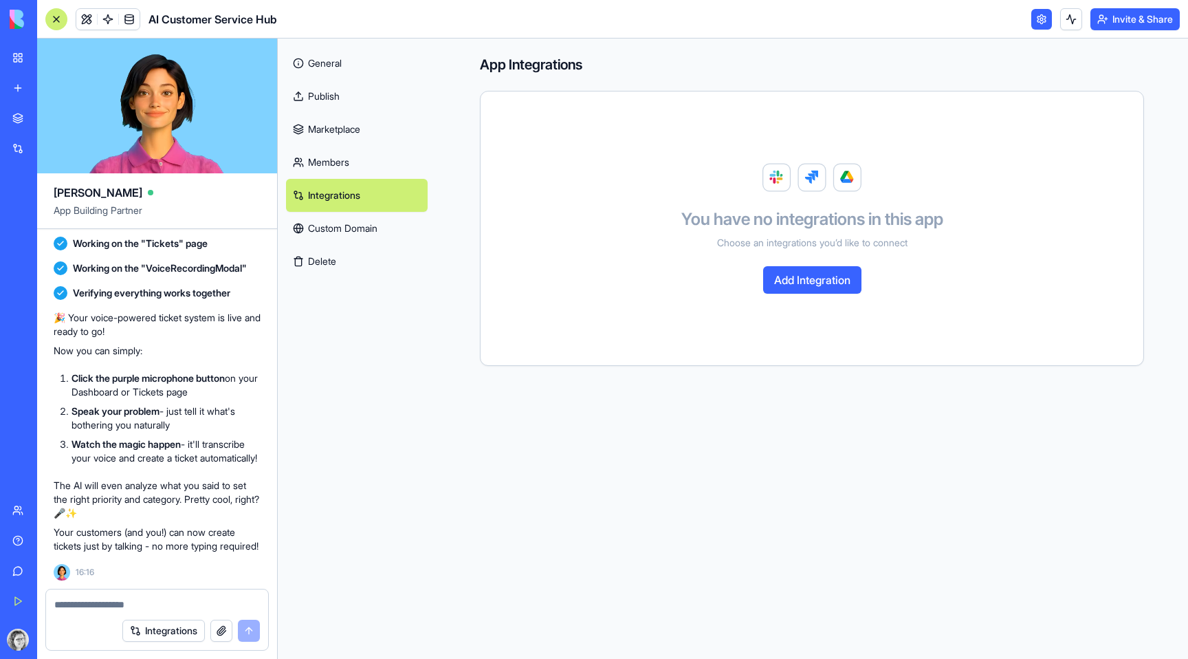
click at [374, 235] on link "Custom Domain" at bounding box center [357, 228] width 142 height 33
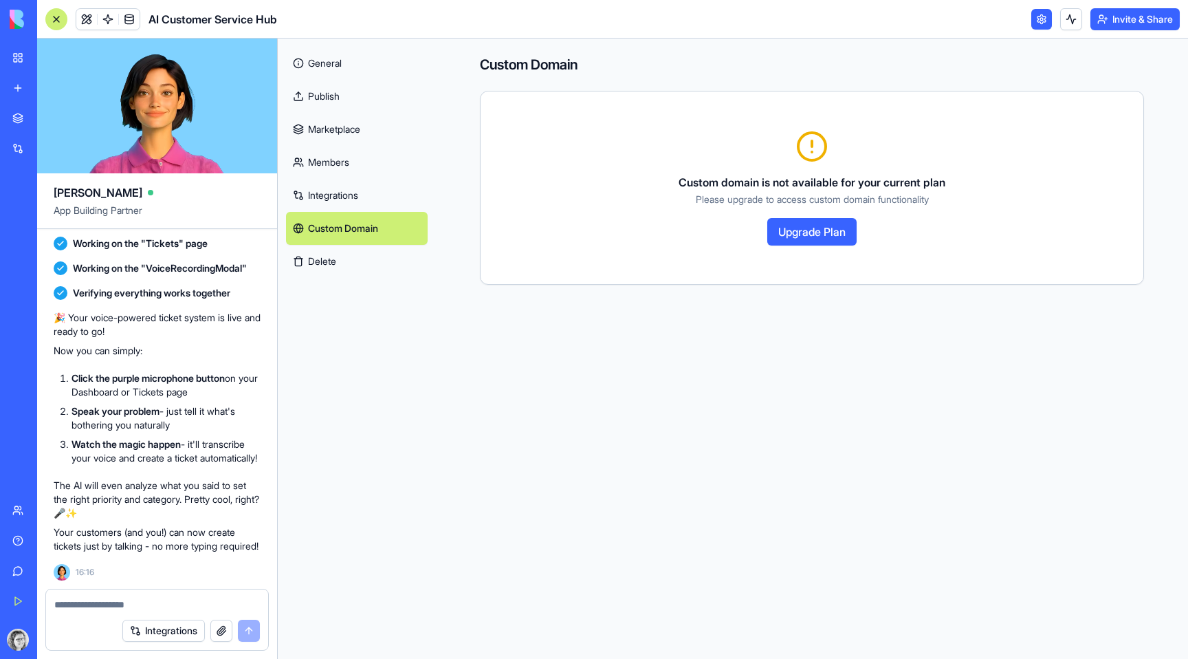
click at [383, 66] on link "General" at bounding box center [357, 63] width 142 height 33
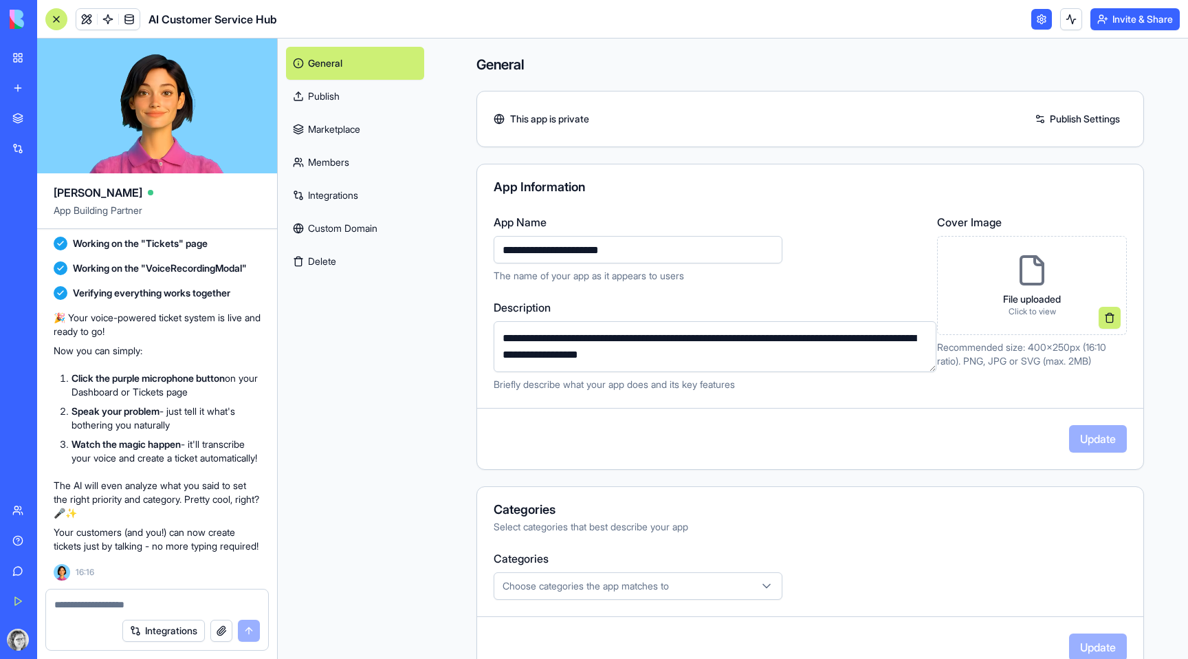
click at [365, 105] on link "Publish" at bounding box center [355, 96] width 138 height 33
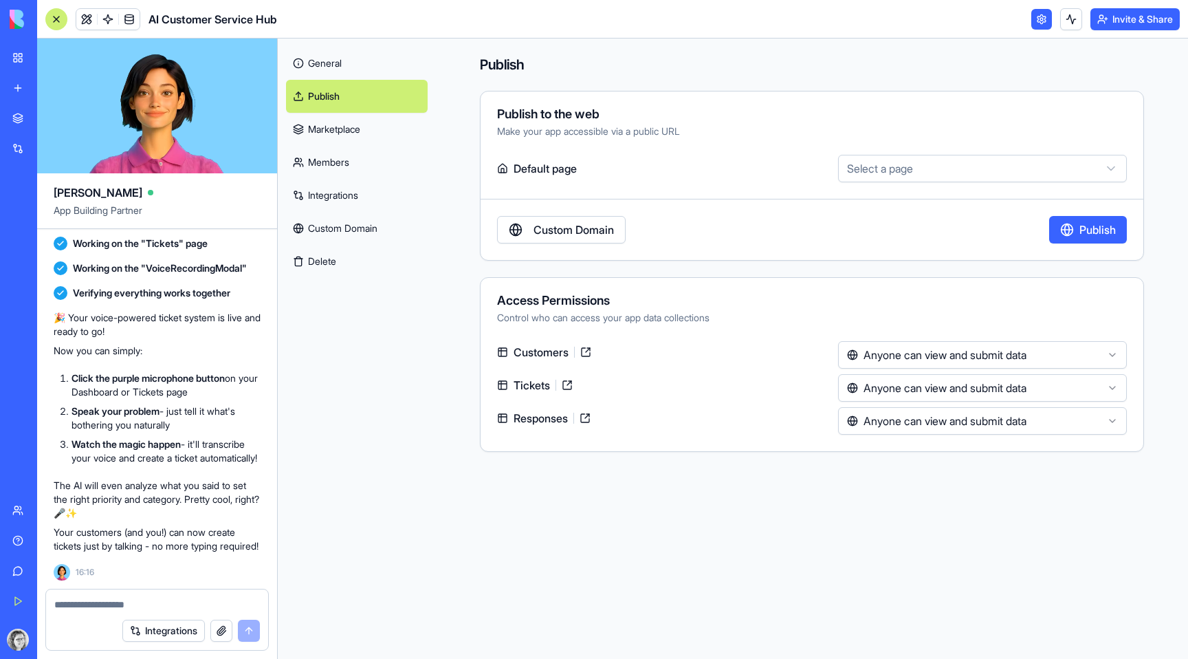
click at [369, 128] on link "Marketplace" at bounding box center [357, 129] width 142 height 33
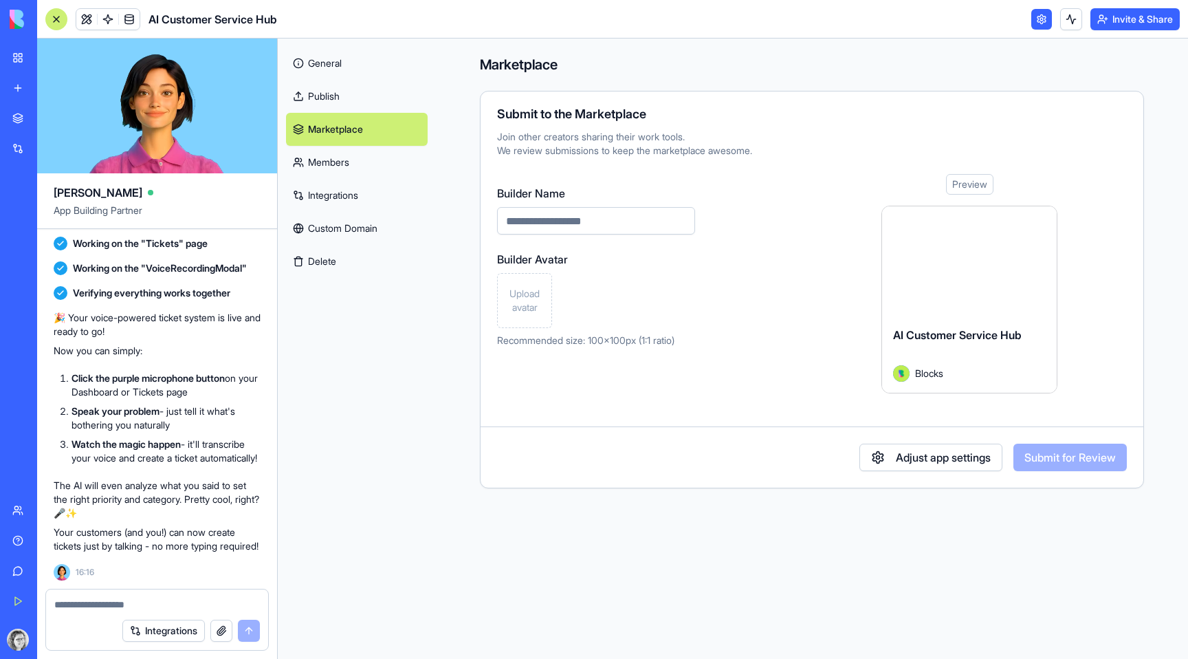
click at [362, 160] on link "Members" at bounding box center [357, 162] width 142 height 33
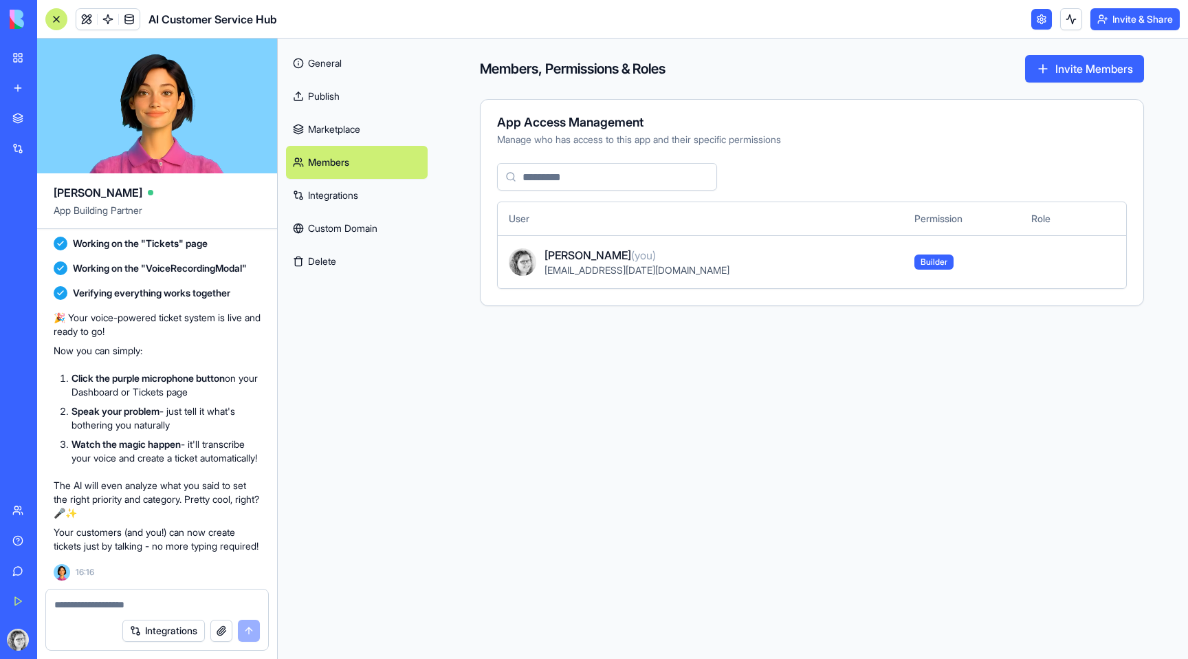
click at [362, 56] on link "General" at bounding box center [357, 63] width 142 height 33
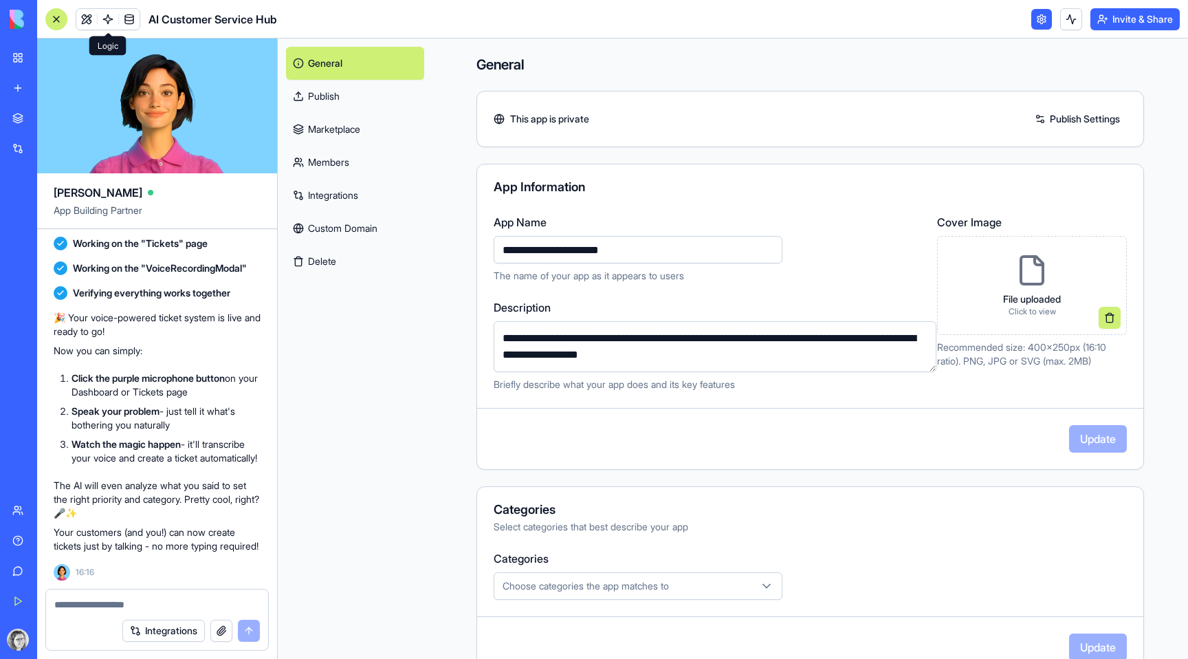
click at [104, 19] on span at bounding box center [108, 19] width 39 height 39
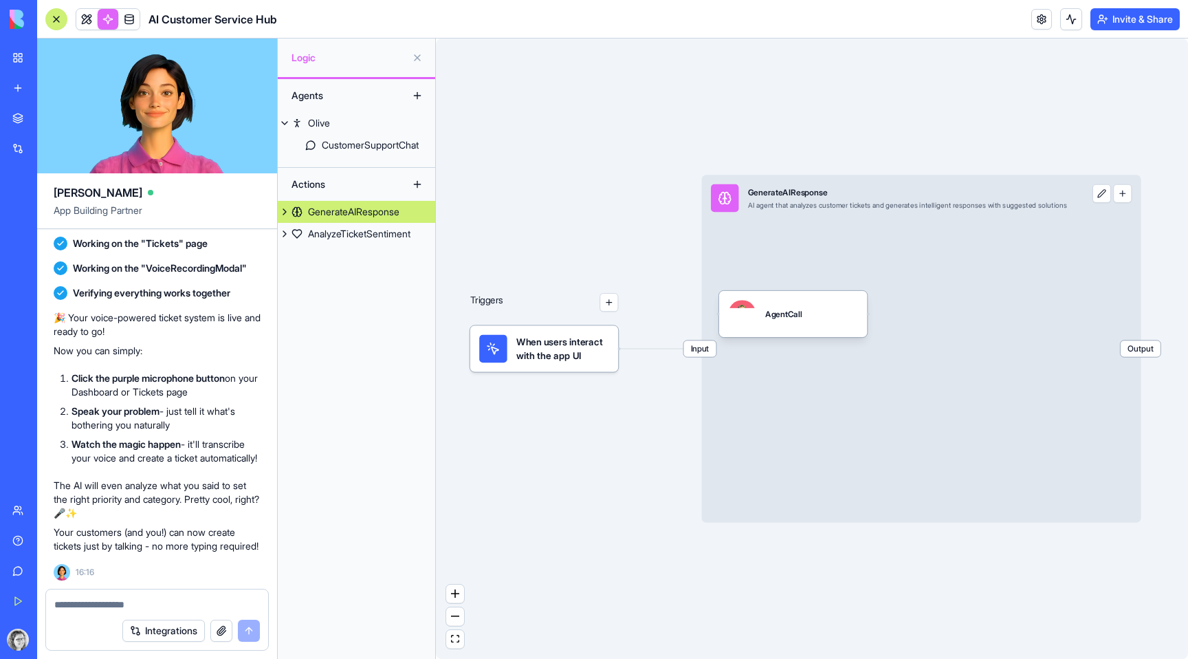
drag, startPoint x: 662, startPoint y: 265, endPoint x: 517, endPoint y: 230, distance: 149.4
click at [517, 230] on div "Triggers When users interact with the app UI Input GenerateAIResponse AI agent …" at bounding box center [812, 349] width 752 height 620
click at [896, 363] on div "Input GenerateAIResponse AI agent that analyzes customer tickets and generates …" at bounding box center [921, 348] width 439 height 347
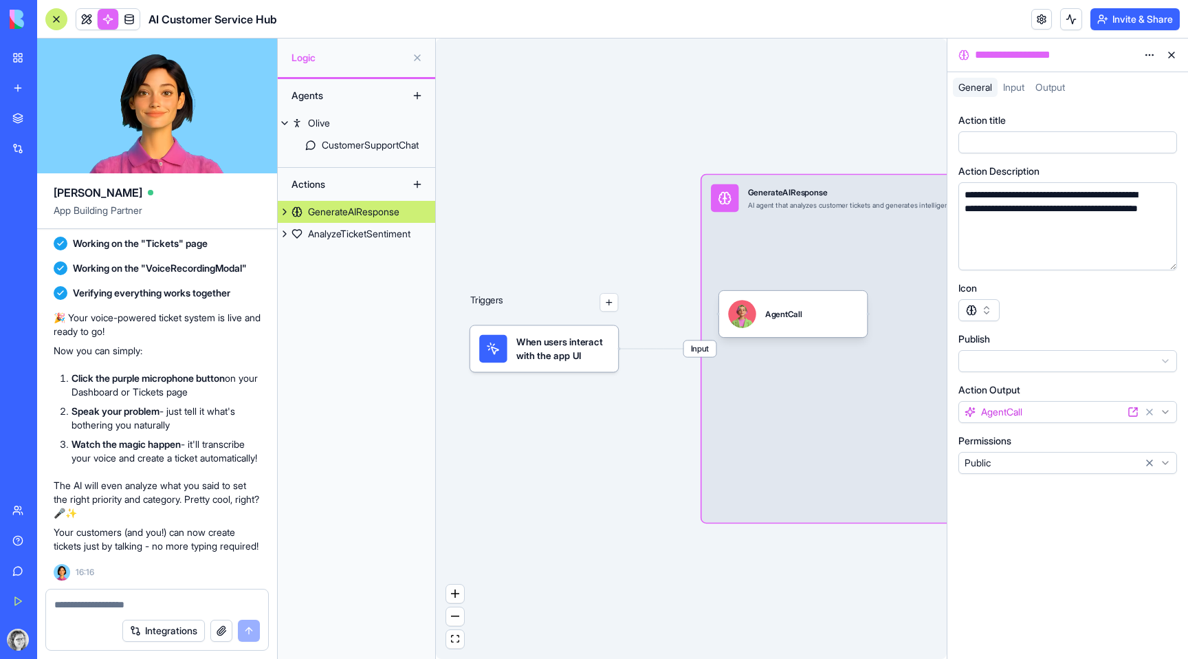
click at [636, 208] on div "Triggers When users interact with the app UI Input GenerateAIResponse AI agent …" at bounding box center [691, 349] width 511 height 620
click at [1172, 58] on button at bounding box center [1172, 55] width 22 height 22
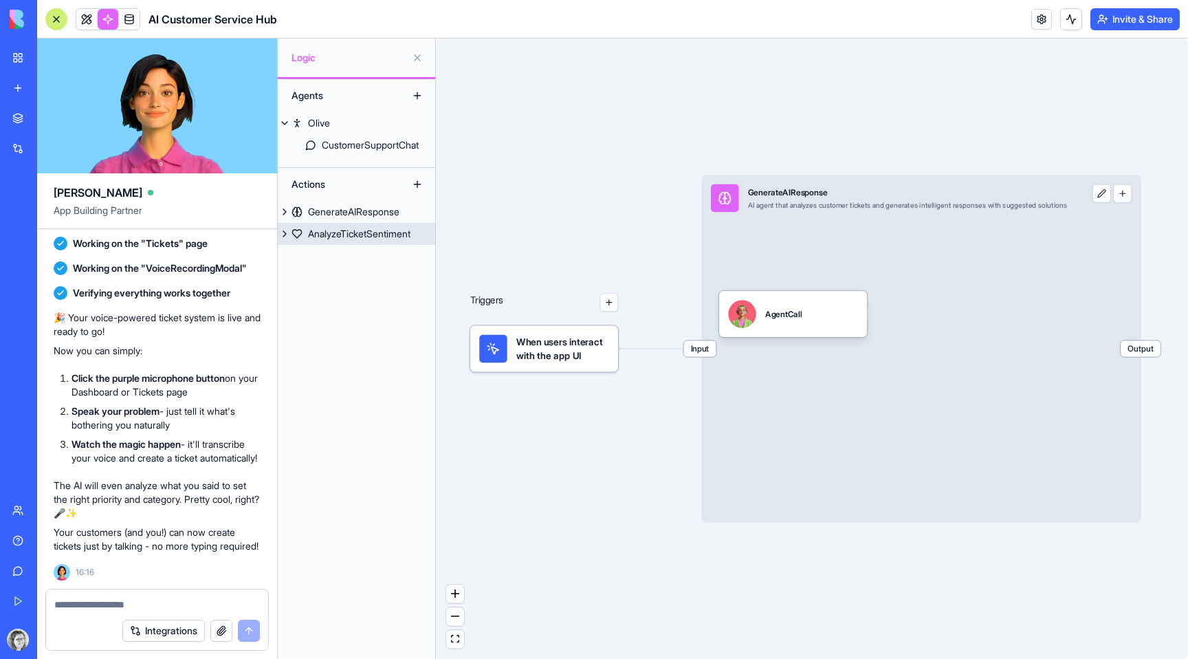
click at [367, 236] on div "AnalyzeTicketSentiment" at bounding box center [359, 234] width 102 height 14
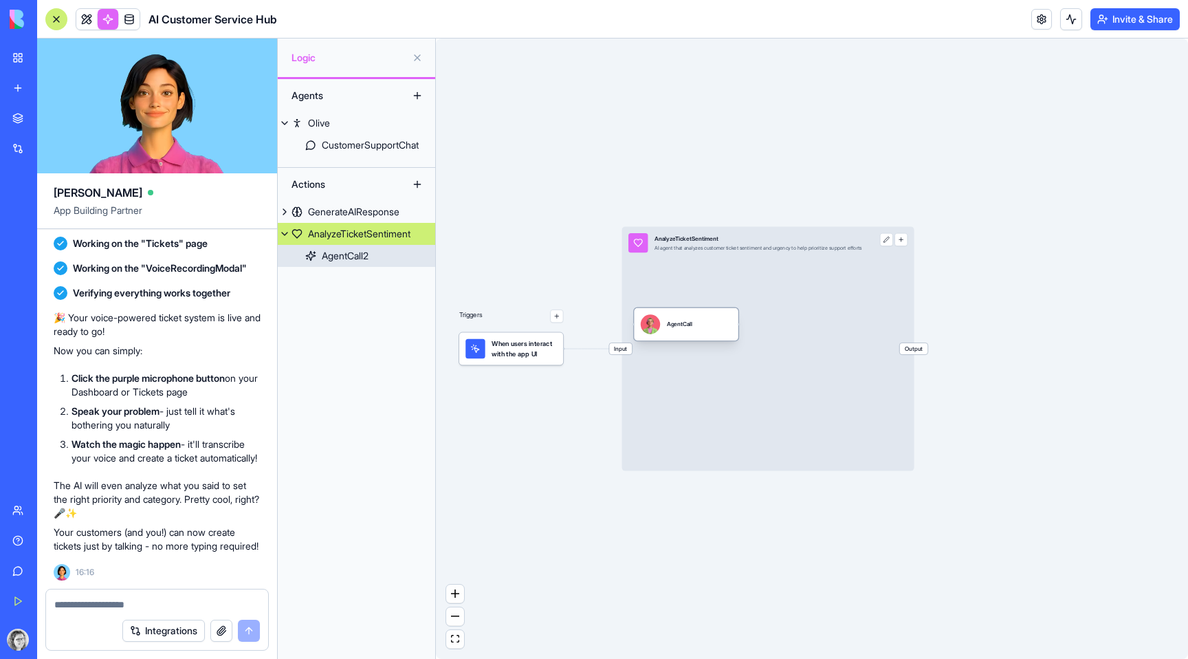
click at [357, 259] on div "AgentCall2" at bounding box center [345, 256] width 47 height 14
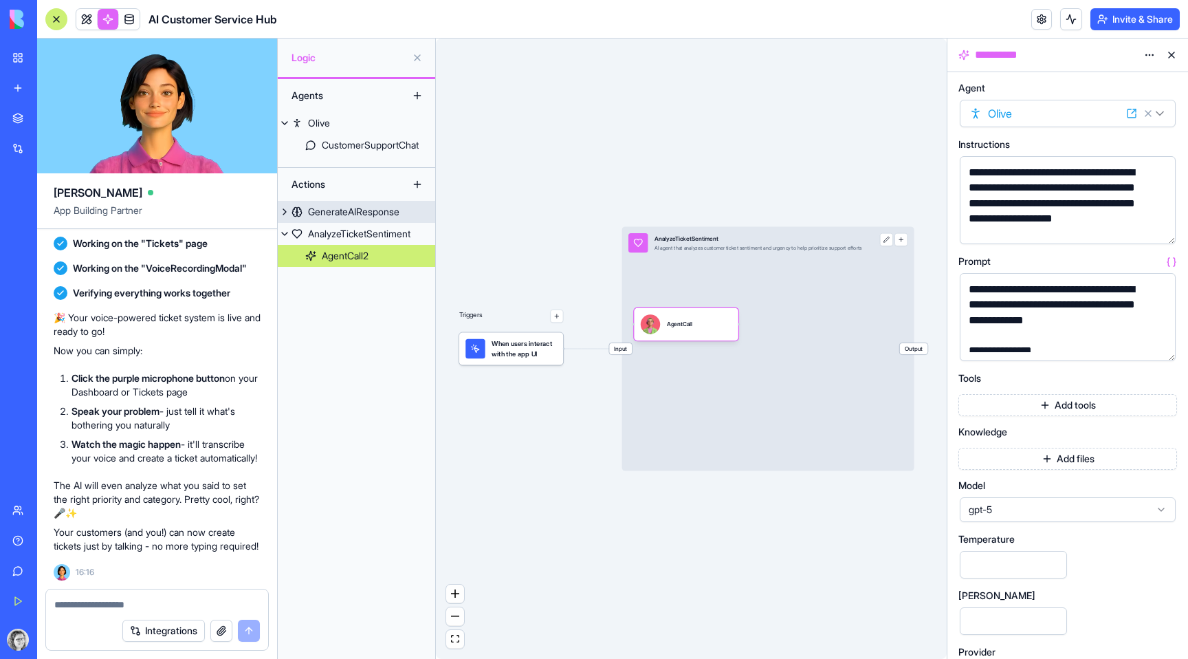
click at [355, 210] on div "GenerateAIResponse" at bounding box center [353, 212] width 91 height 14
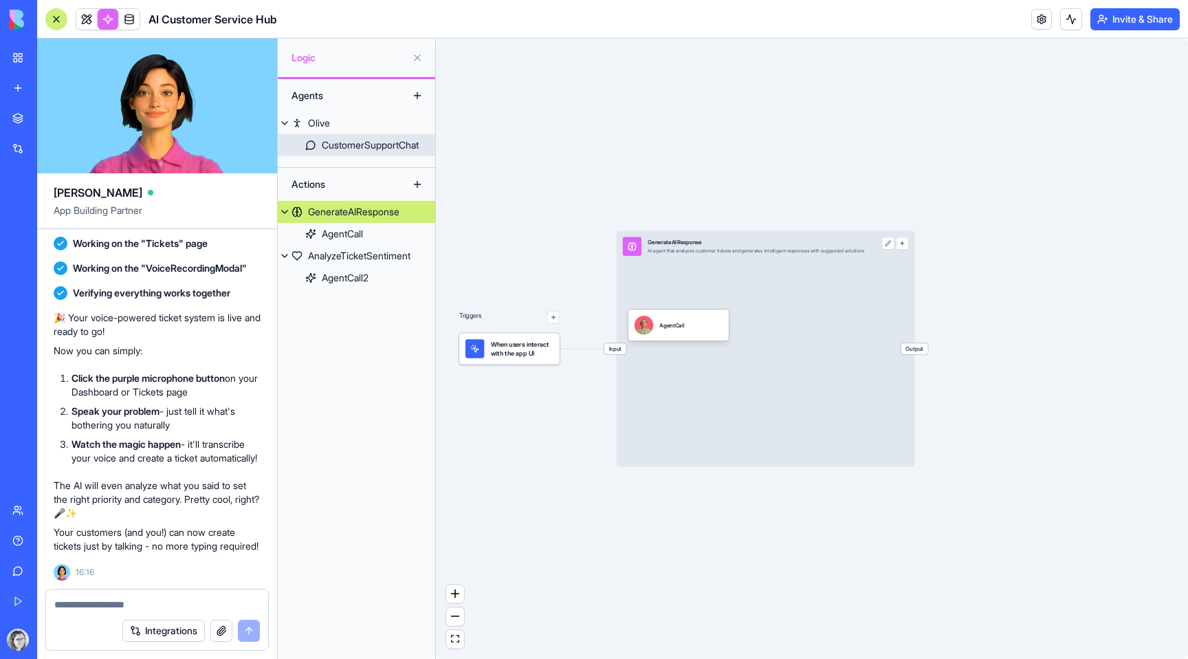
click at [380, 145] on div "CustomerSupportChat" at bounding box center [370, 145] width 97 height 14
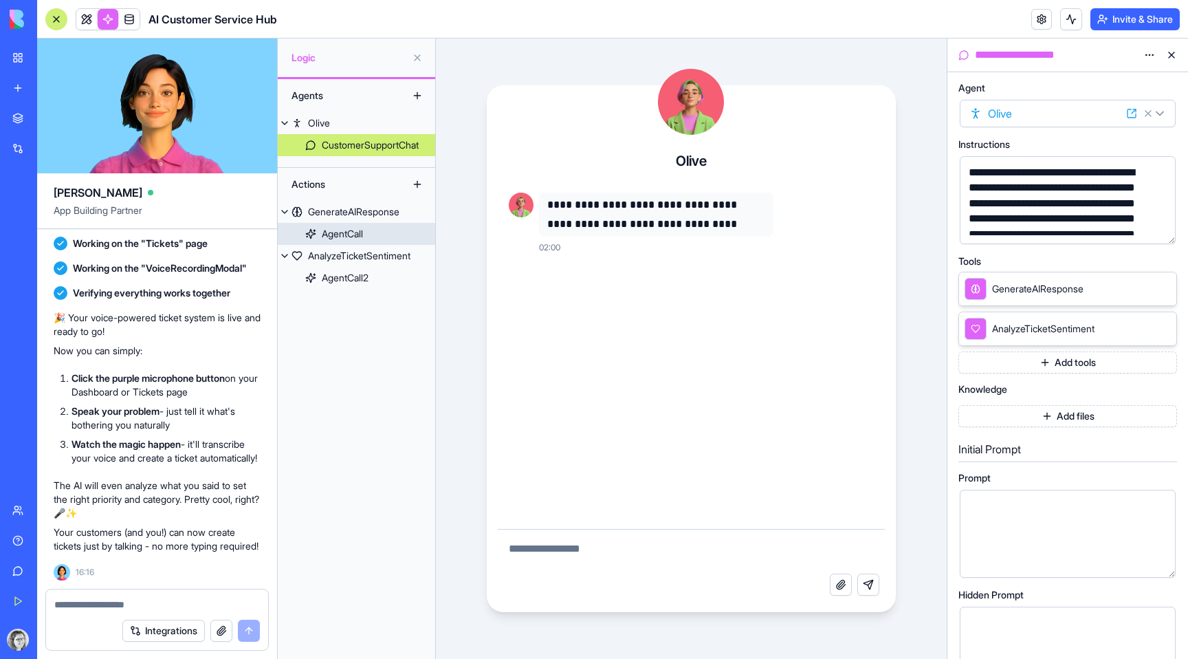
click at [356, 240] on div "AgentCall" at bounding box center [342, 234] width 41 height 14
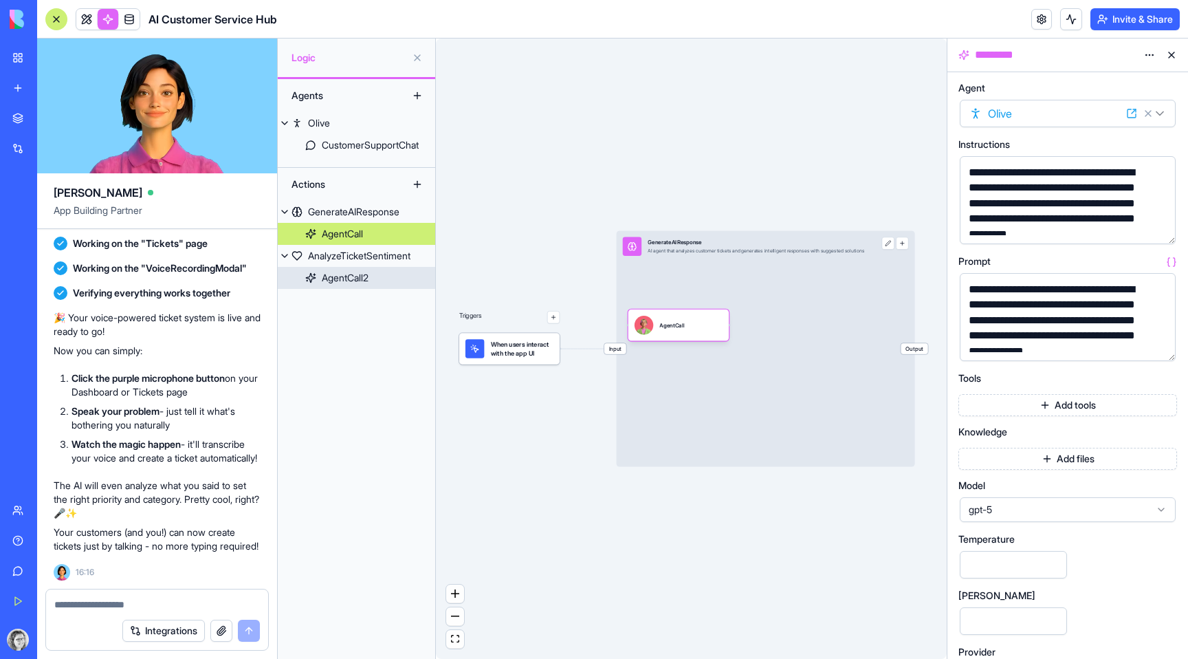
click at [355, 273] on div "AgentCall2" at bounding box center [345, 278] width 47 height 14
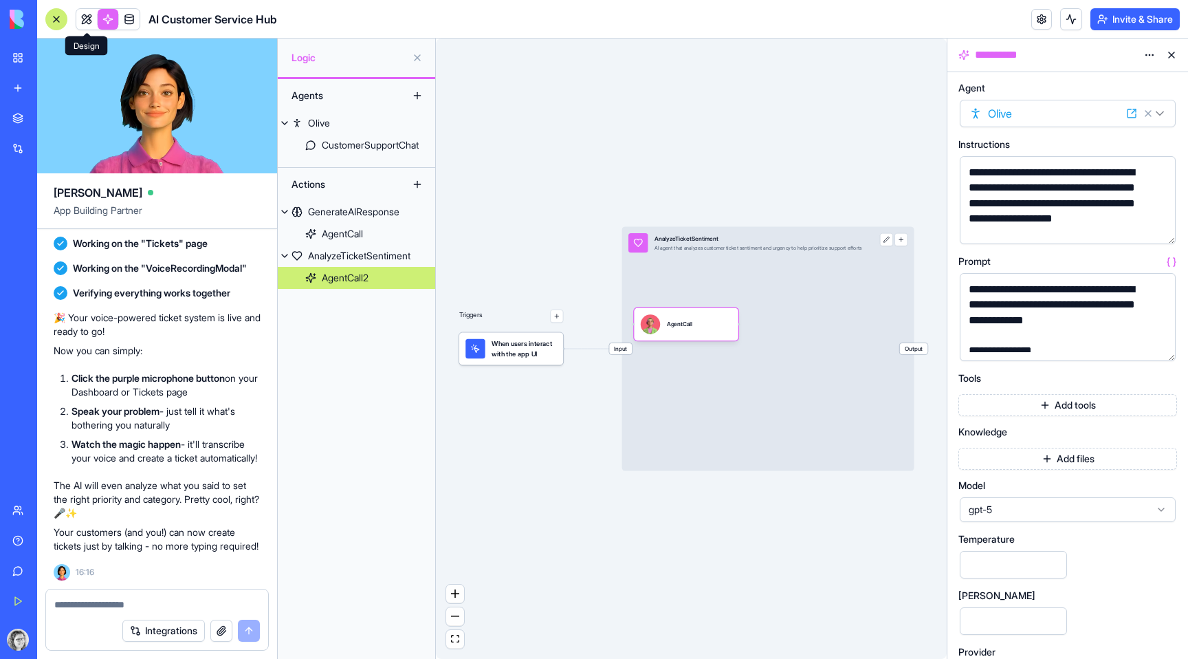
click at [88, 23] on link at bounding box center [86, 19] width 21 height 21
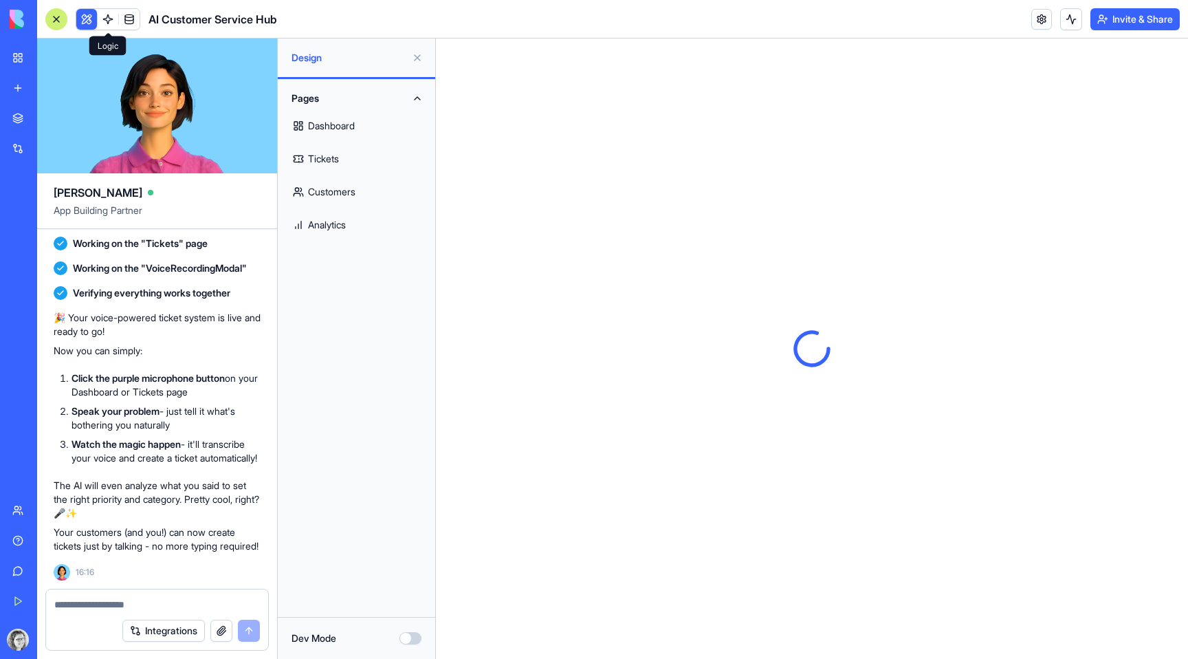
click at [109, 17] on link at bounding box center [108, 19] width 21 height 21
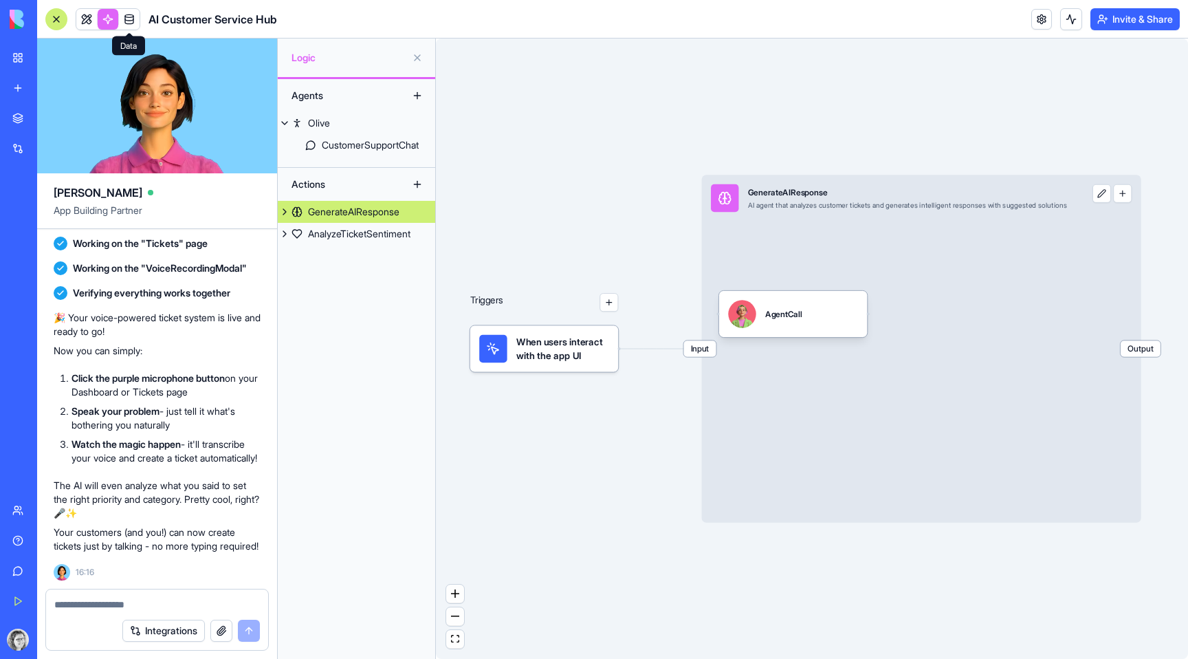
click at [130, 17] on span at bounding box center [129, 19] width 39 height 39
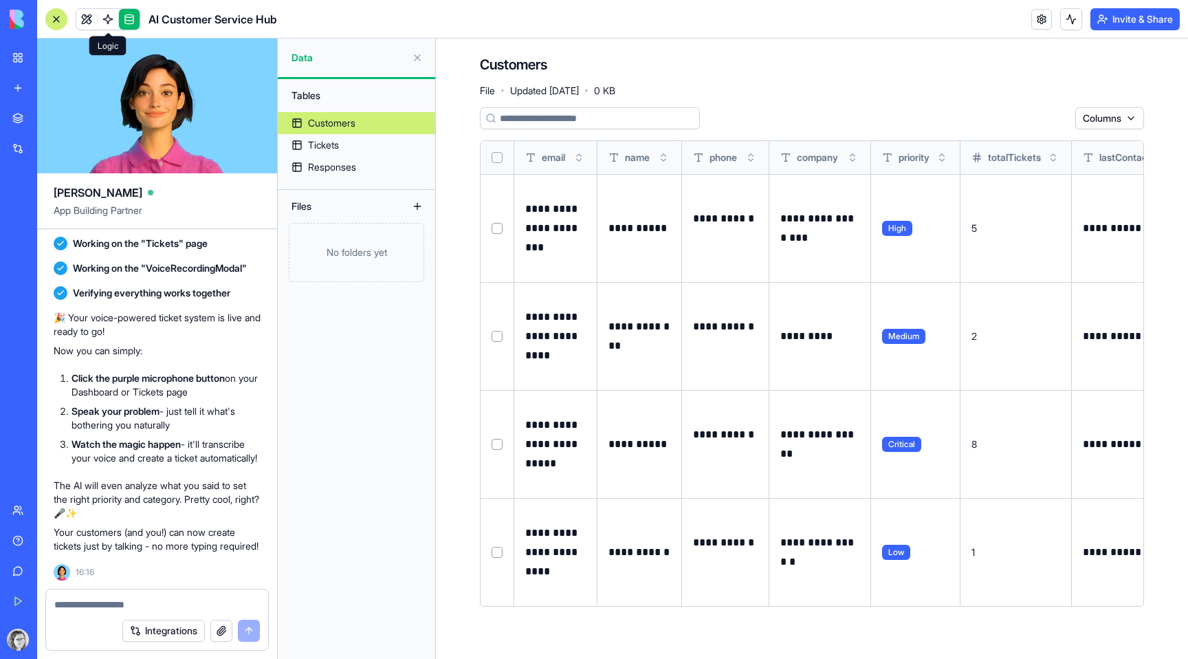
click at [109, 17] on link at bounding box center [108, 19] width 21 height 21
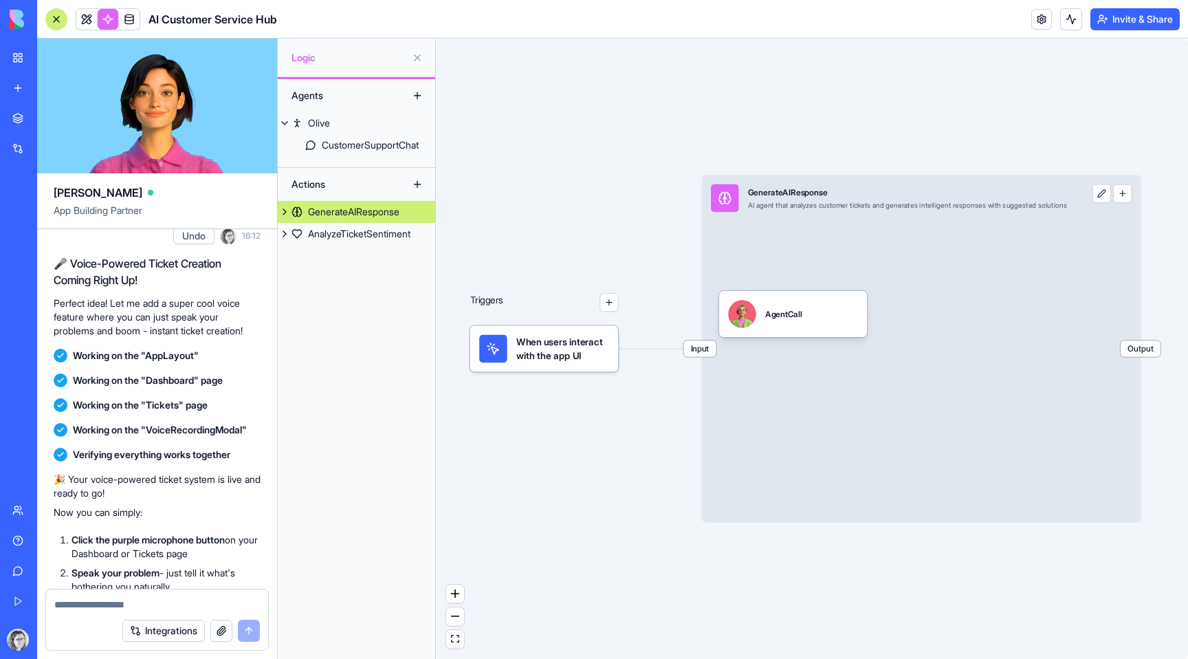
scroll to position [864, 0]
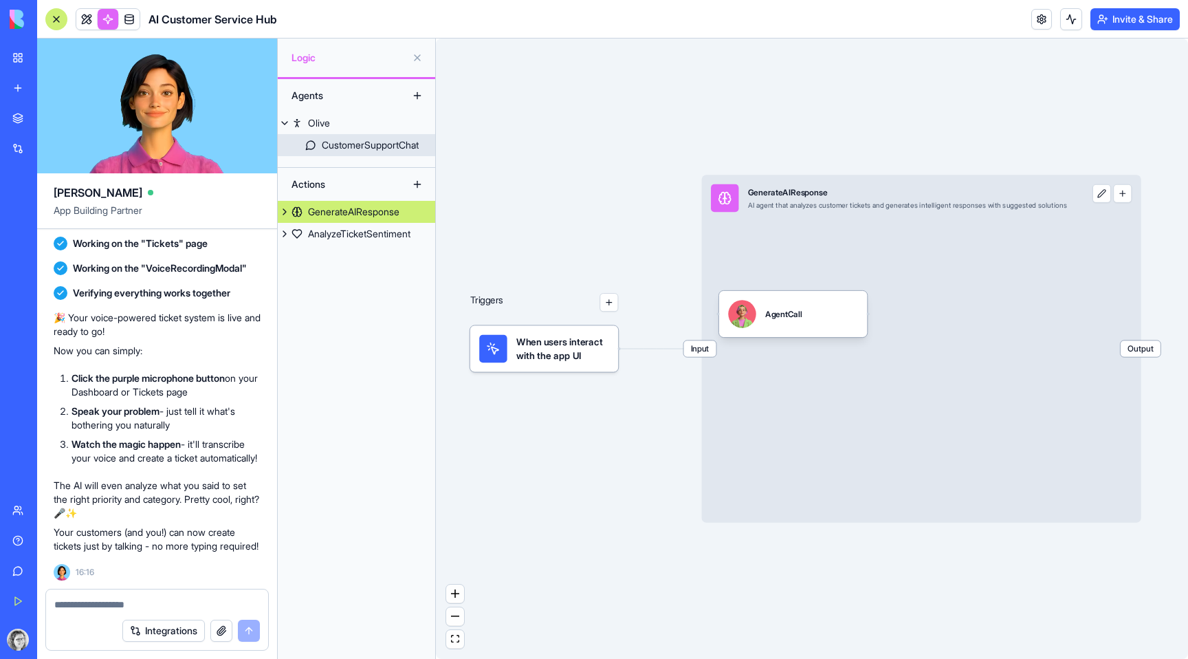
click at [344, 138] on div "CustomerSupportChat" at bounding box center [370, 145] width 97 height 14
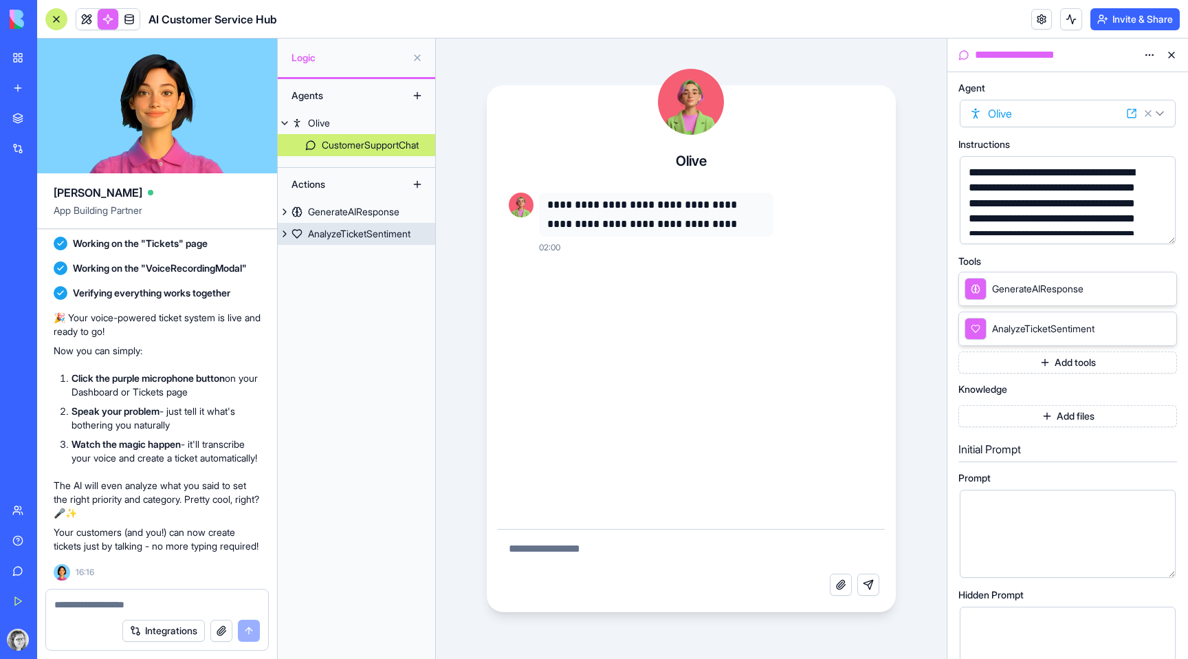
click at [329, 239] on div "AnalyzeTicketSentiment" at bounding box center [359, 234] width 102 height 14
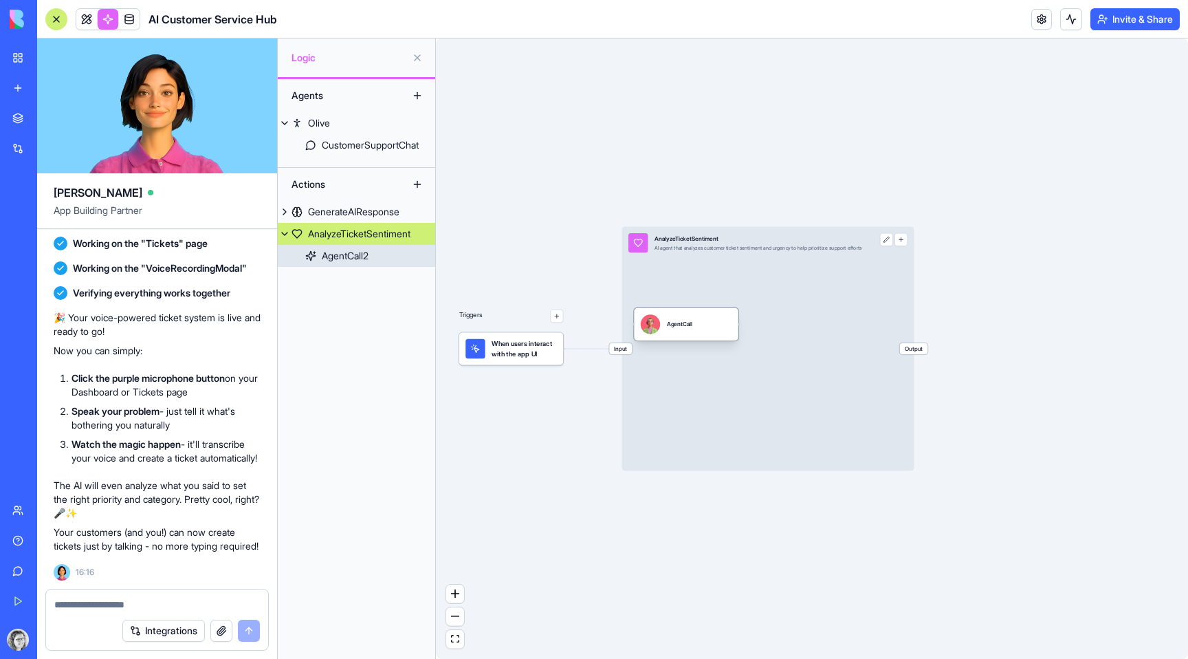
click at [330, 261] on div "AgentCall2" at bounding box center [345, 256] width 47 height 14
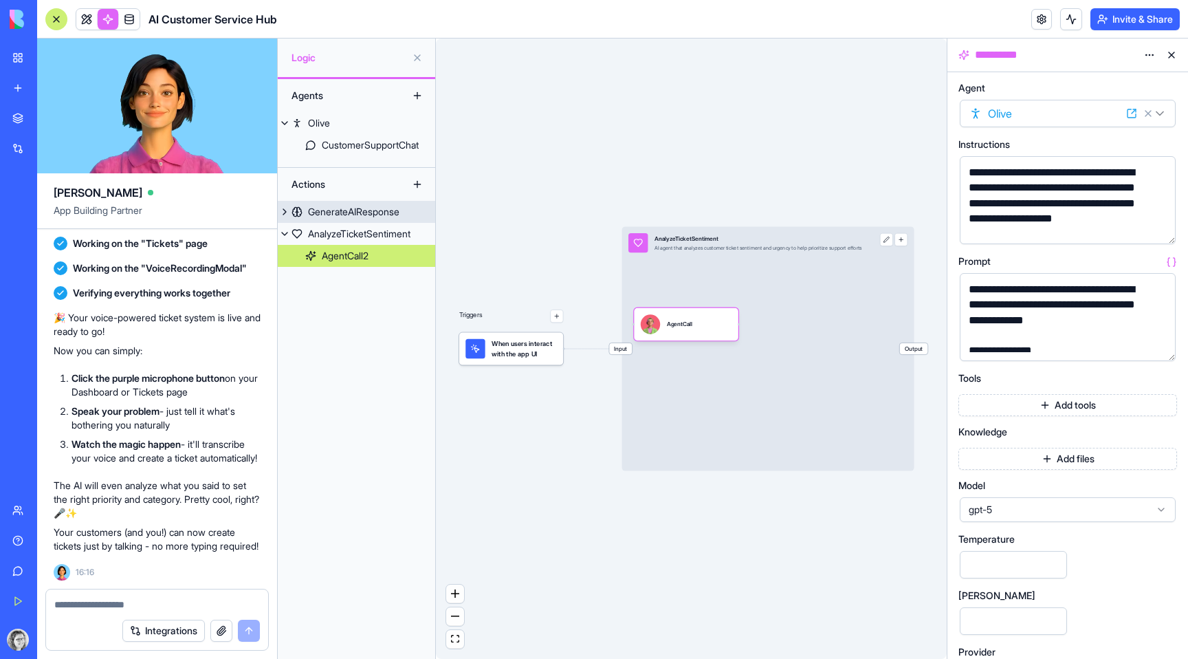
click at [329, 213] on div "GenerateAIResponse" at bounding box center [353, 212] width 91 height 14
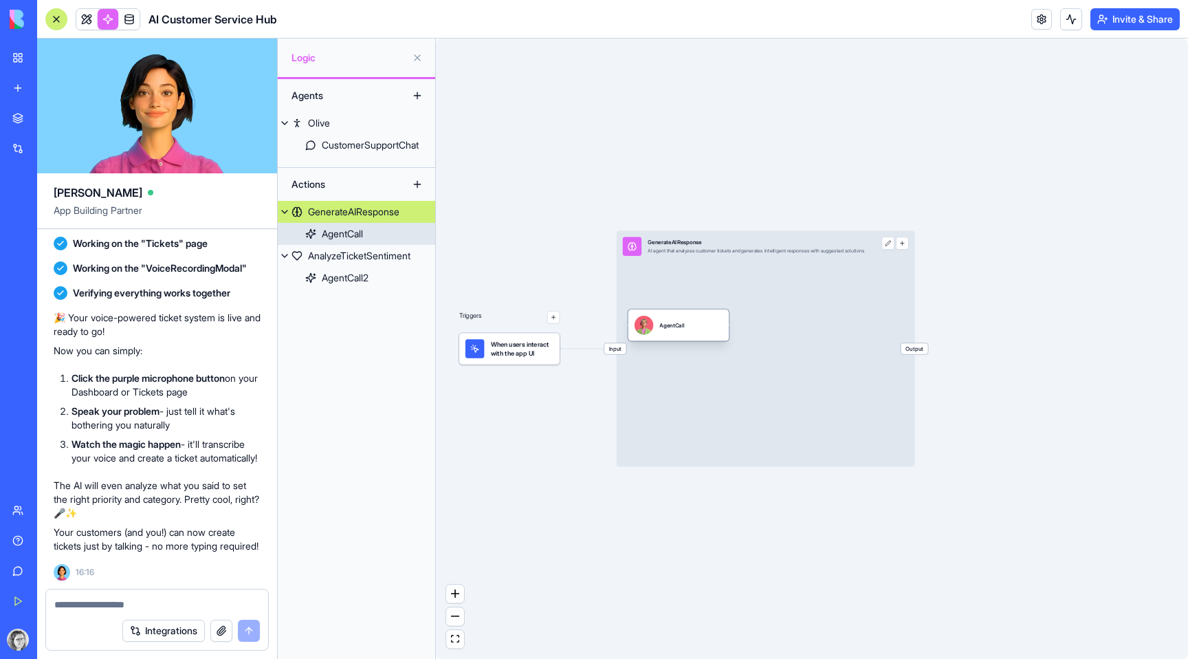
click at [328, 236] on div "AgentCall" at bounding box center [342, 234] width 41 height 14
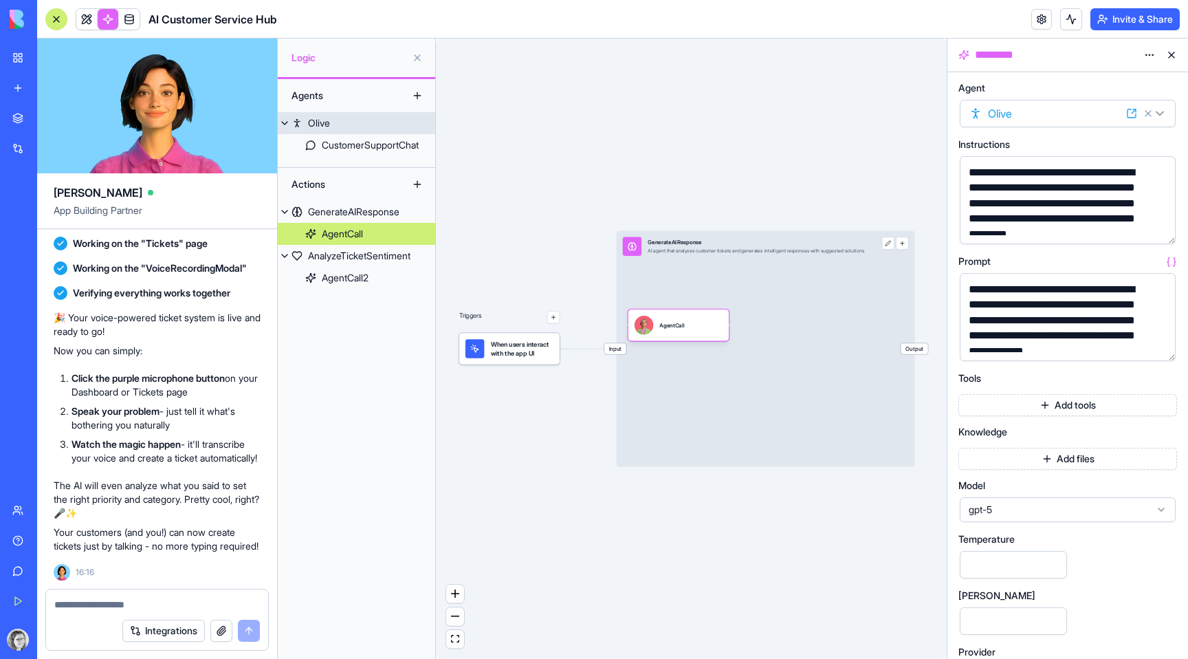
click at [349, 118] on link "Olive" at bounding box center [356, 123] width 157 height 22
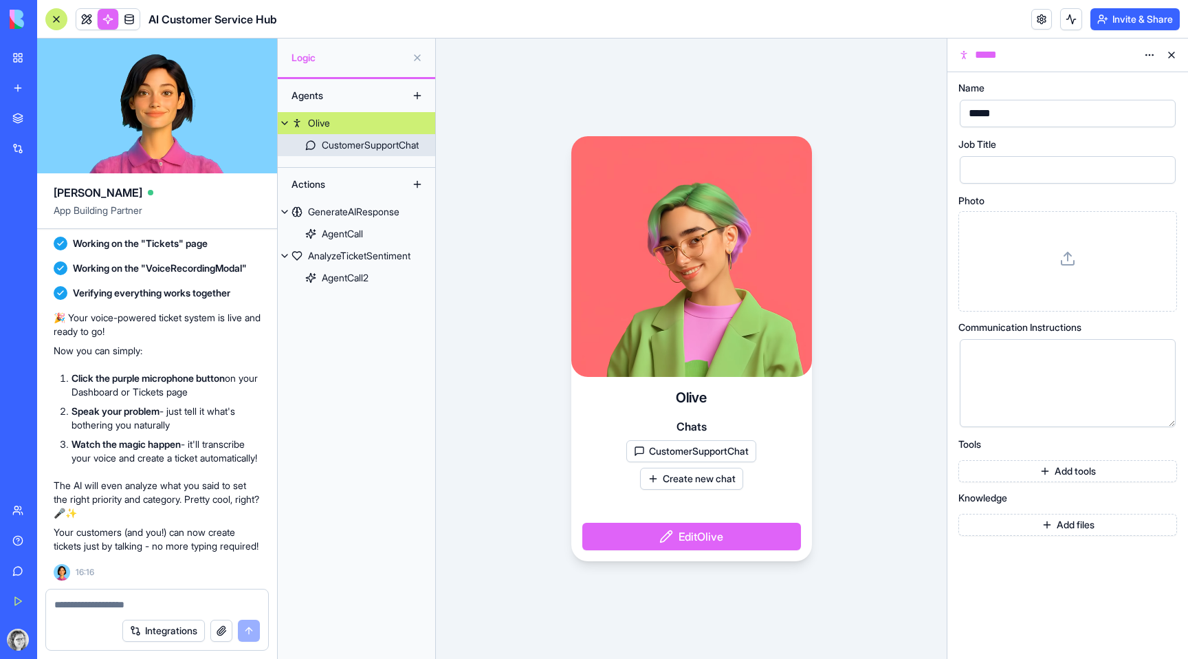
click at [348, 139] on div "CustomerSupportChat" at bounding box center [370, 145] width 97 height 14
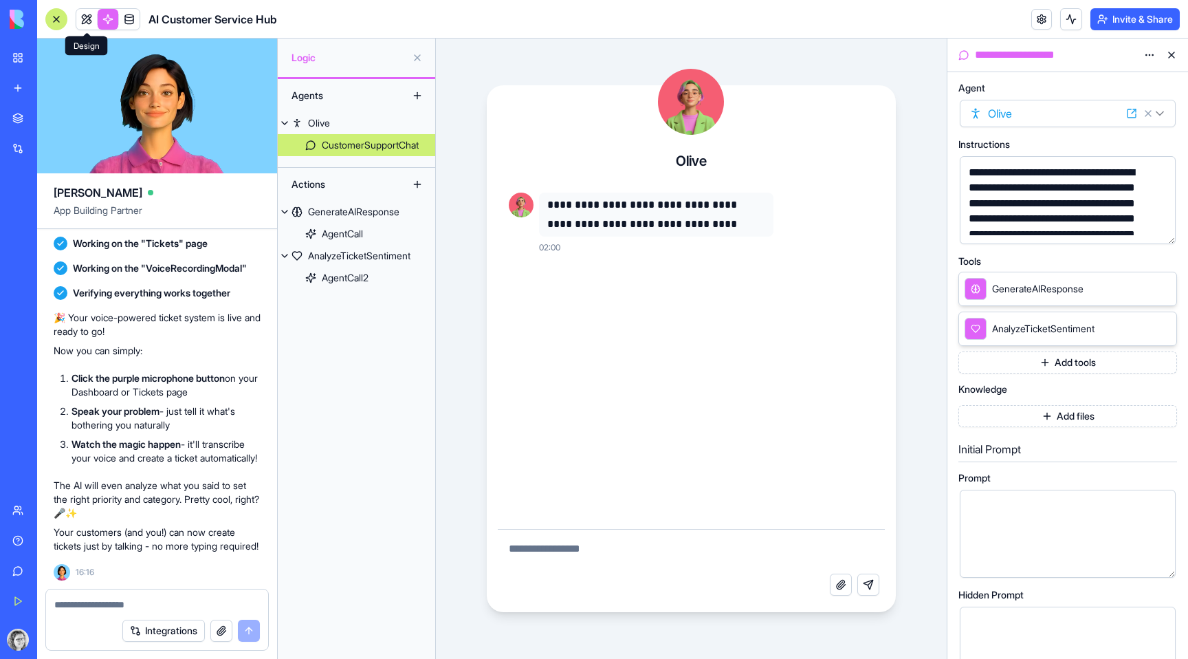
click at [85, 22] on link at bounding box center [86, 19] width 21 height 21
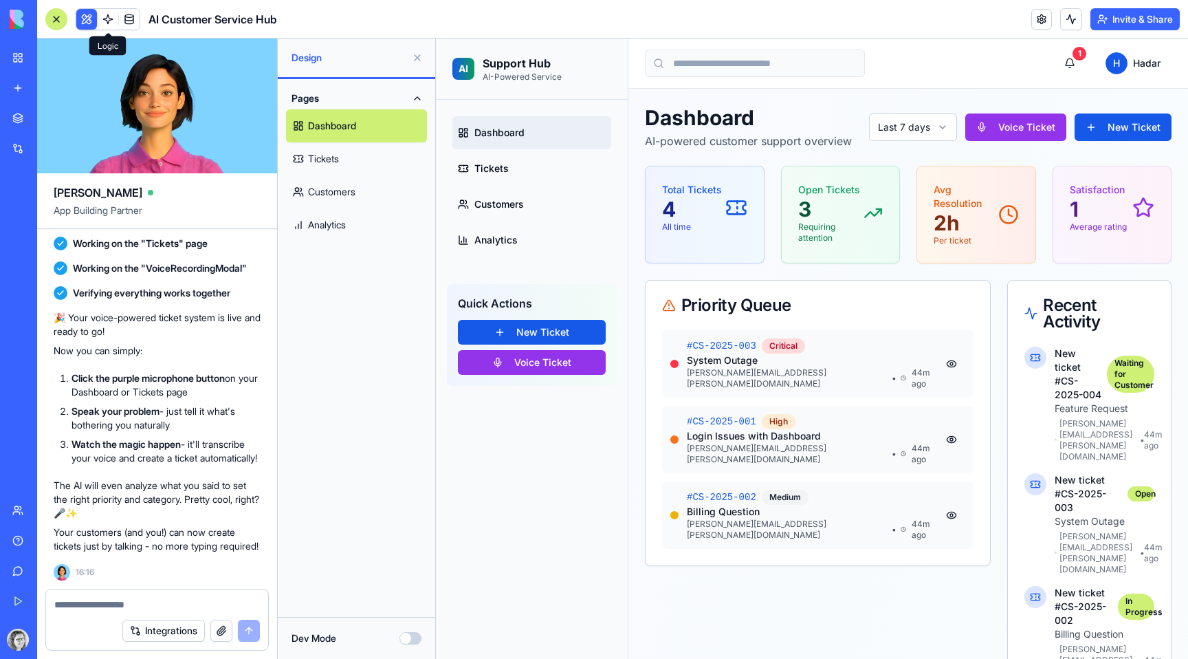
click at [112, 21] on link at bounding box center [108, 19] width 21 height 21
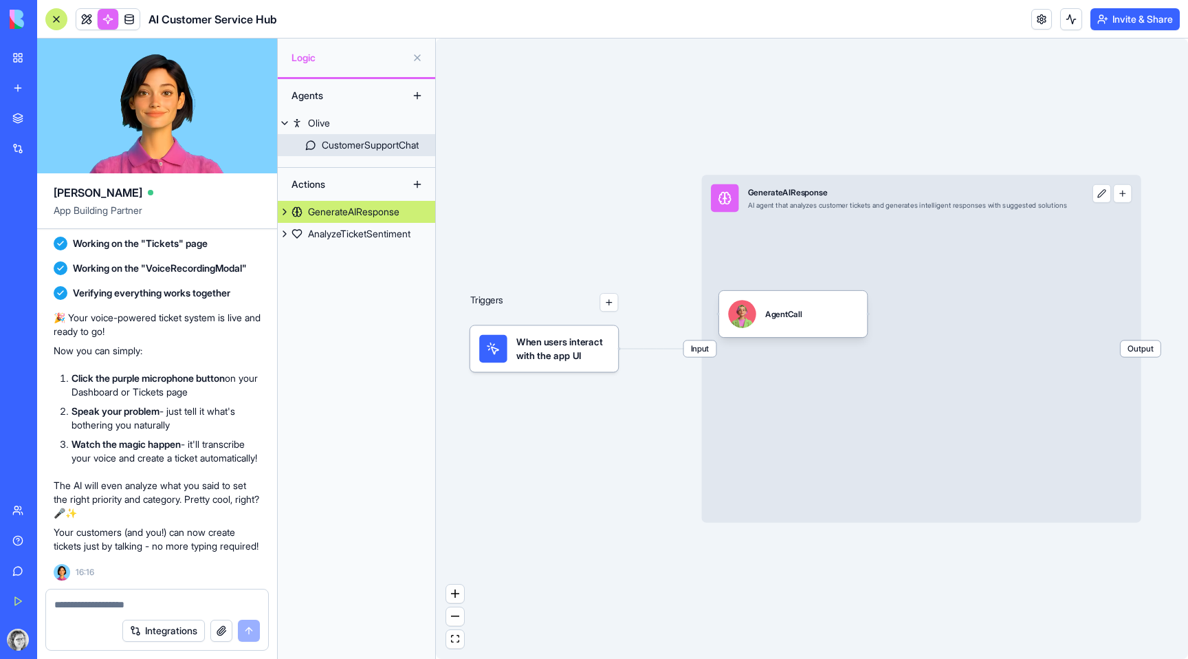
click at [366, 144] on div "CustomerSupportChat" at bounding box center [370, 145] width 97 height 14
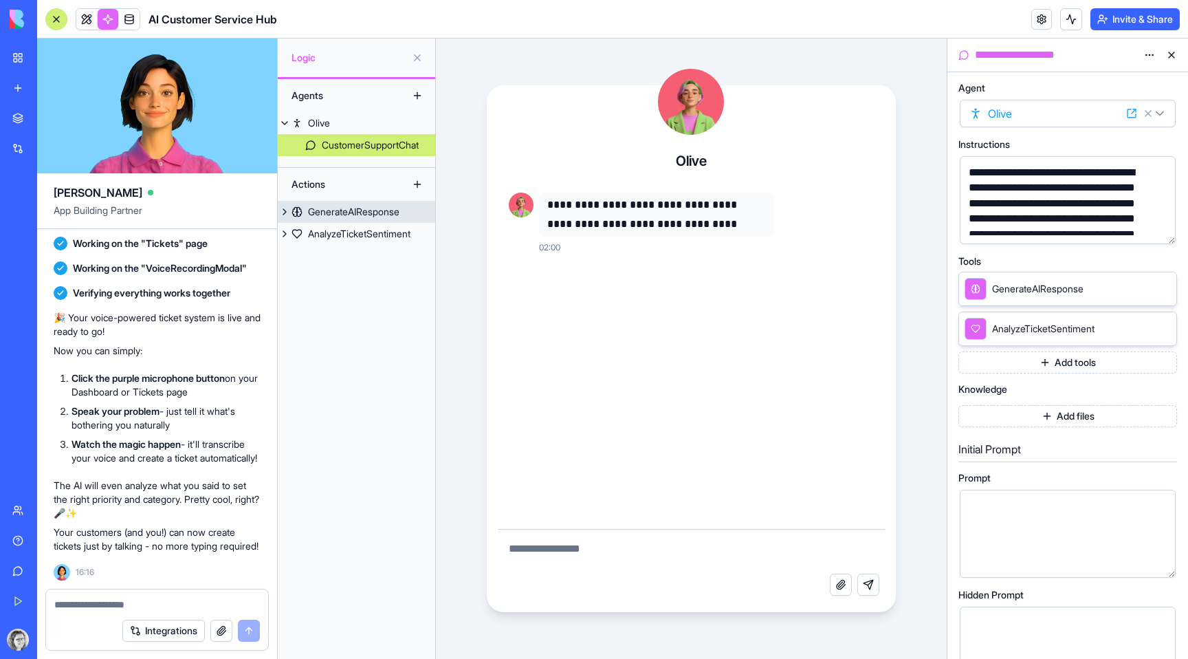
click at [351, 210] on div "GenerateAIResponse" at bounding box center [353, 212] width 91 height 14
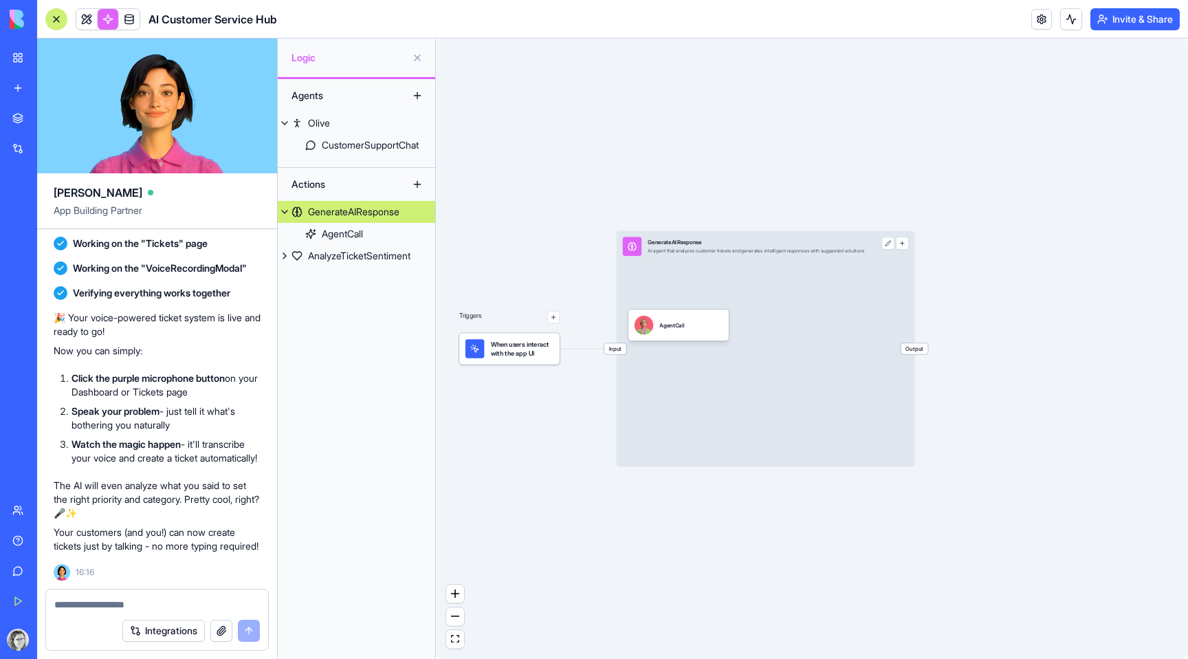
click at [415, 182] on button at bounding box center [417, 184] width 22 height 22
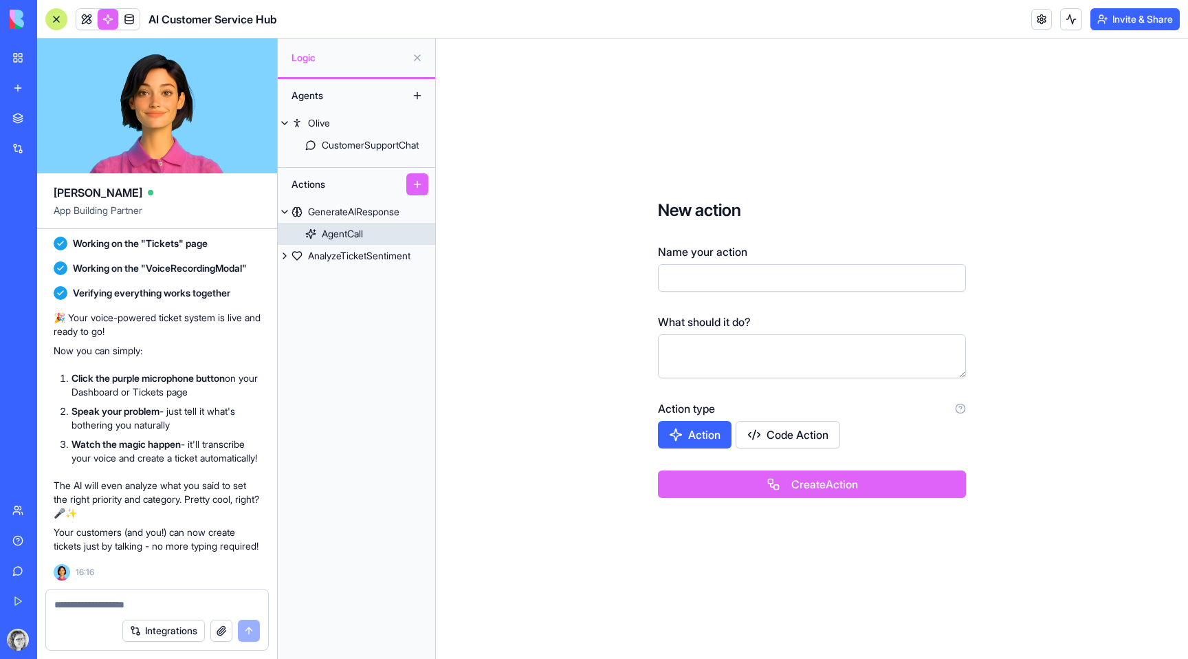
click at [372, 234] on link "AgentCall" at bounding box center [356, 234] width 157 height 22
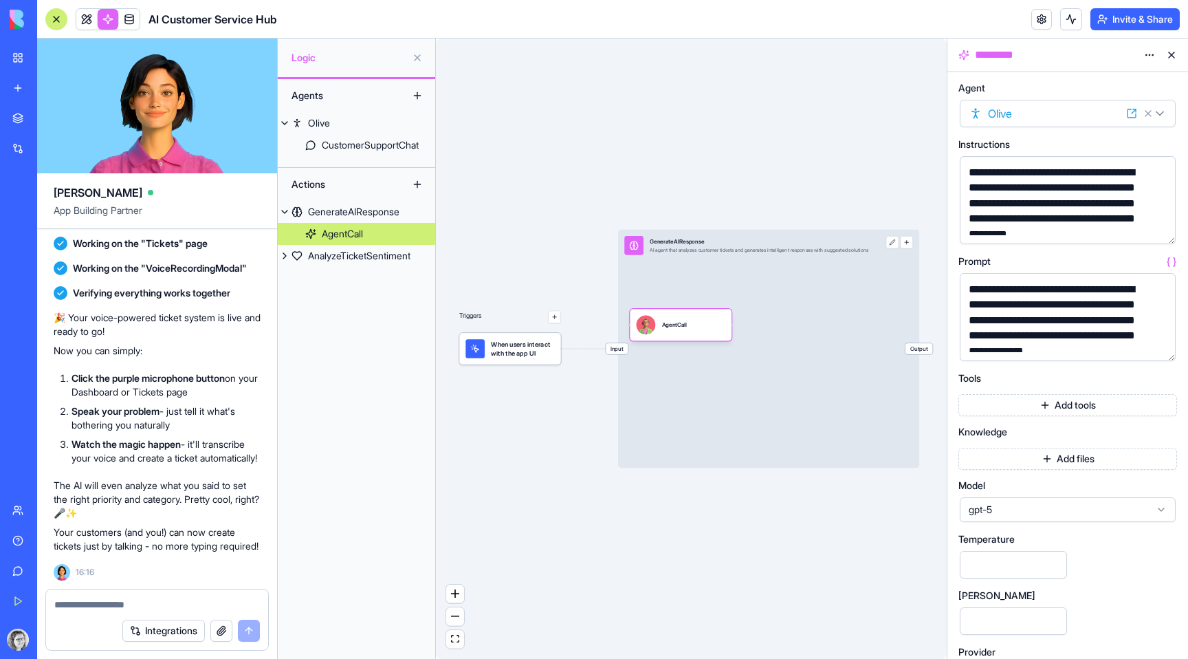
scroll to position [864, 0]
click at [51, 121] on div "Marketplace" at bounding box center [42, 118] width 18 height 14
